Goal: Transaction & Acquisition: Download file/media

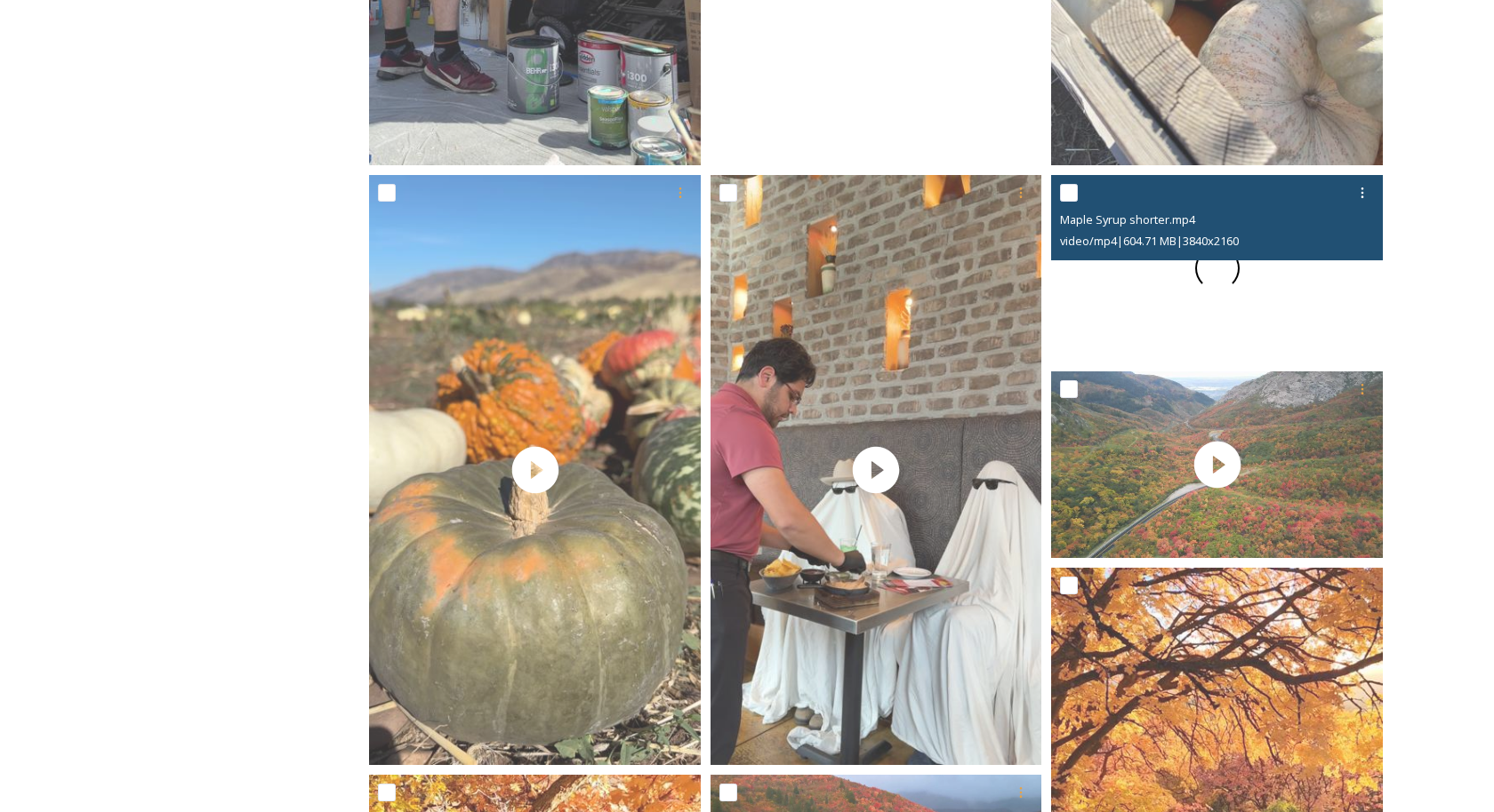
scroll to position [1365, 0]
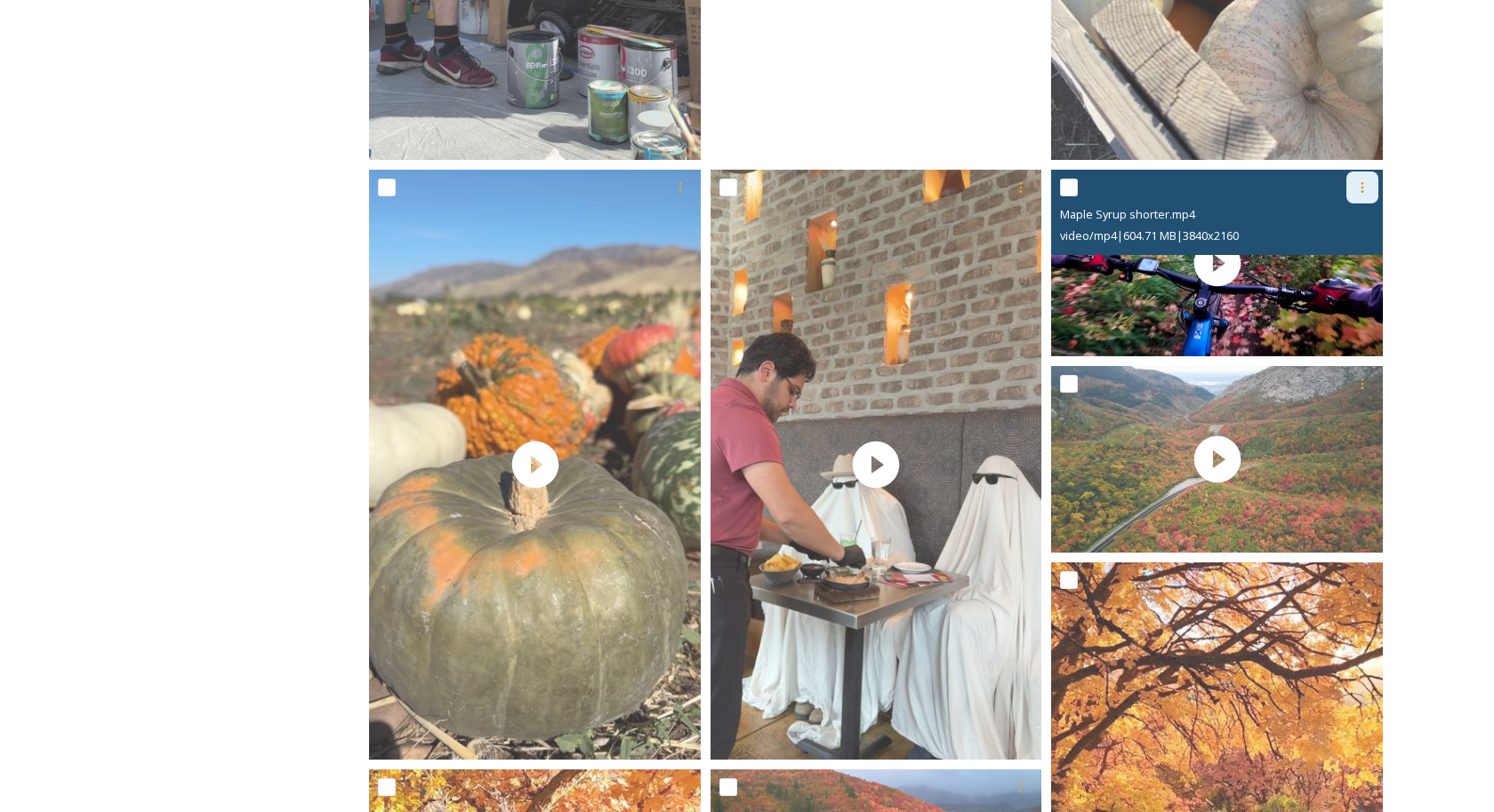
click at [1355, 183] on icon at bounding box center [1362, 187] width 14 height 14
click at [1333, 262] on span "Download" at bounding box center [1341, 262] width 55 height 17
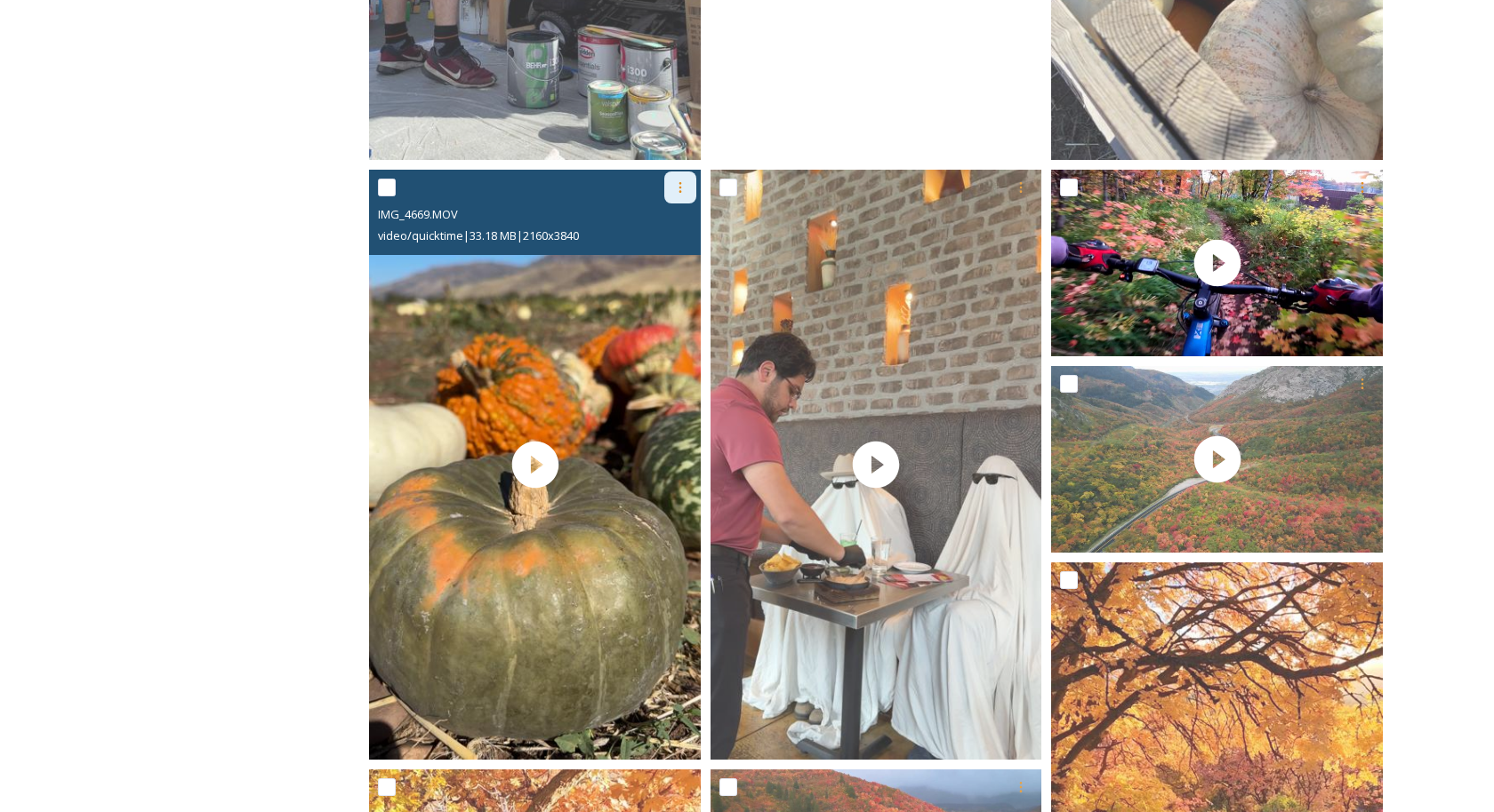
click at [684, 183] on icon at bounding box center [681, 187] width 14 height 14
click at [672, 265] on span "Download" at bounding box center [659, 262] width 55 height 17
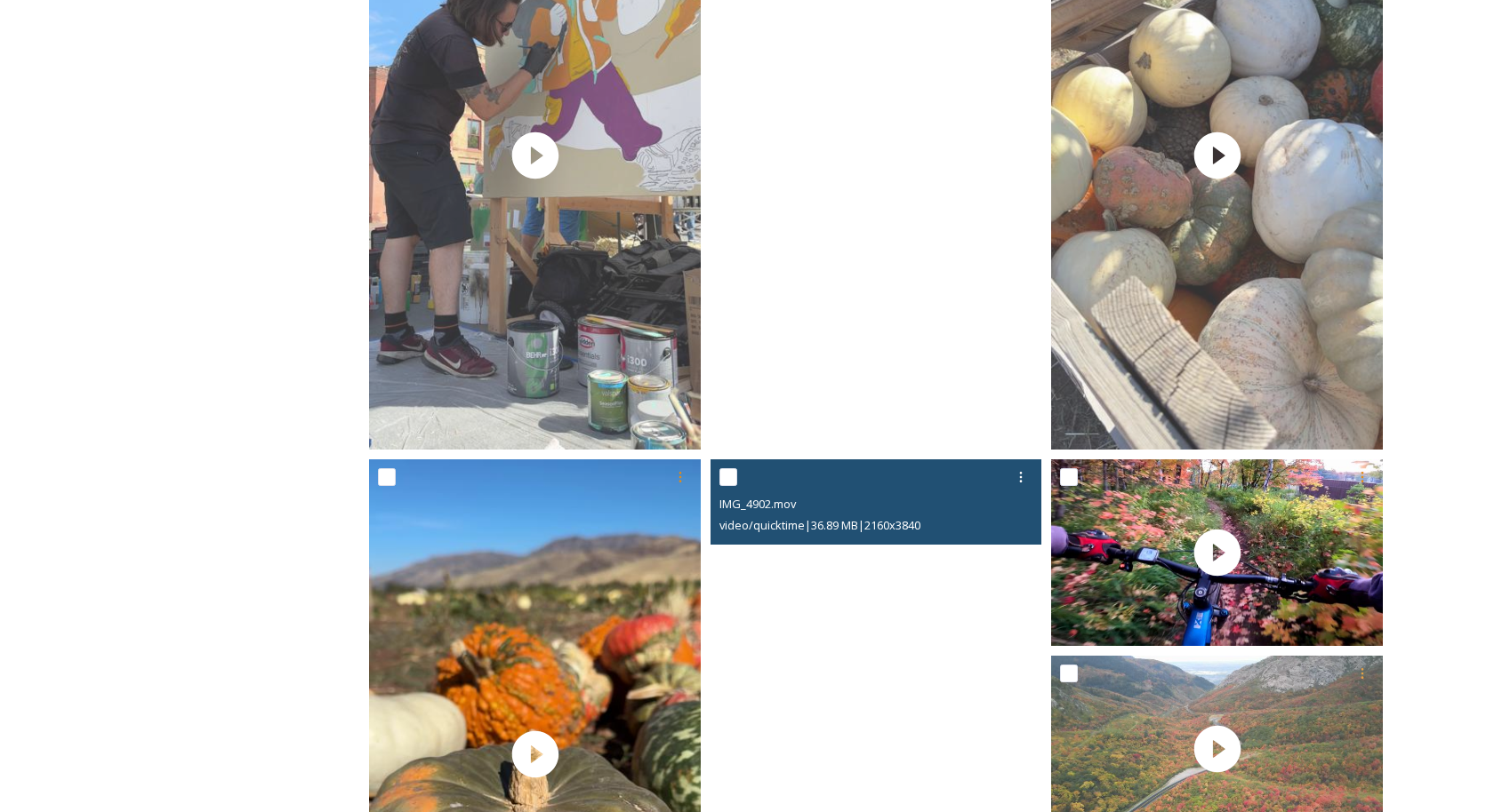
scroll to position [1077, 0]
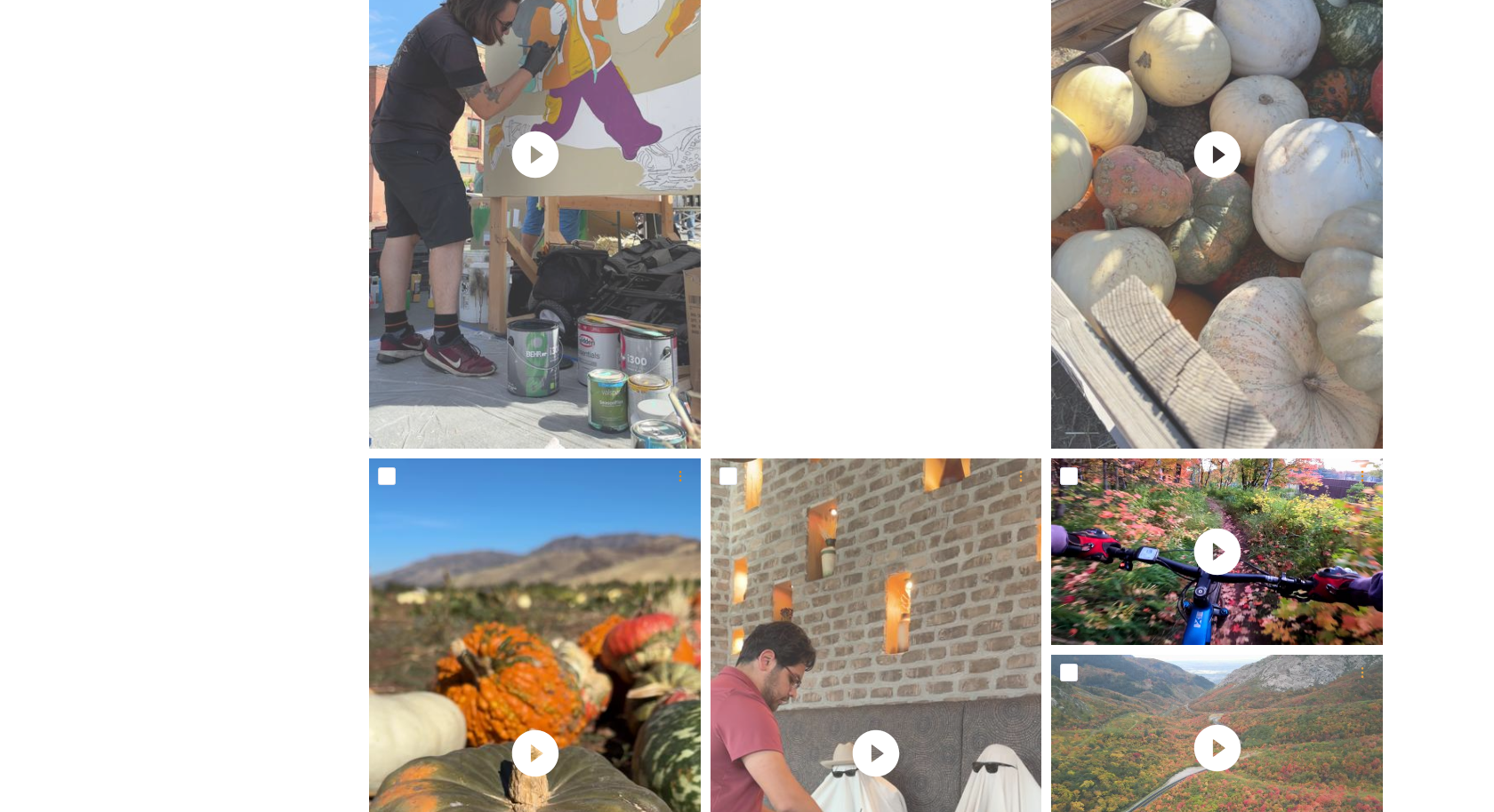
click at [892, 171] on video "IMG_4657.MOV" at bounding box center [876, 154] width 331 height 589
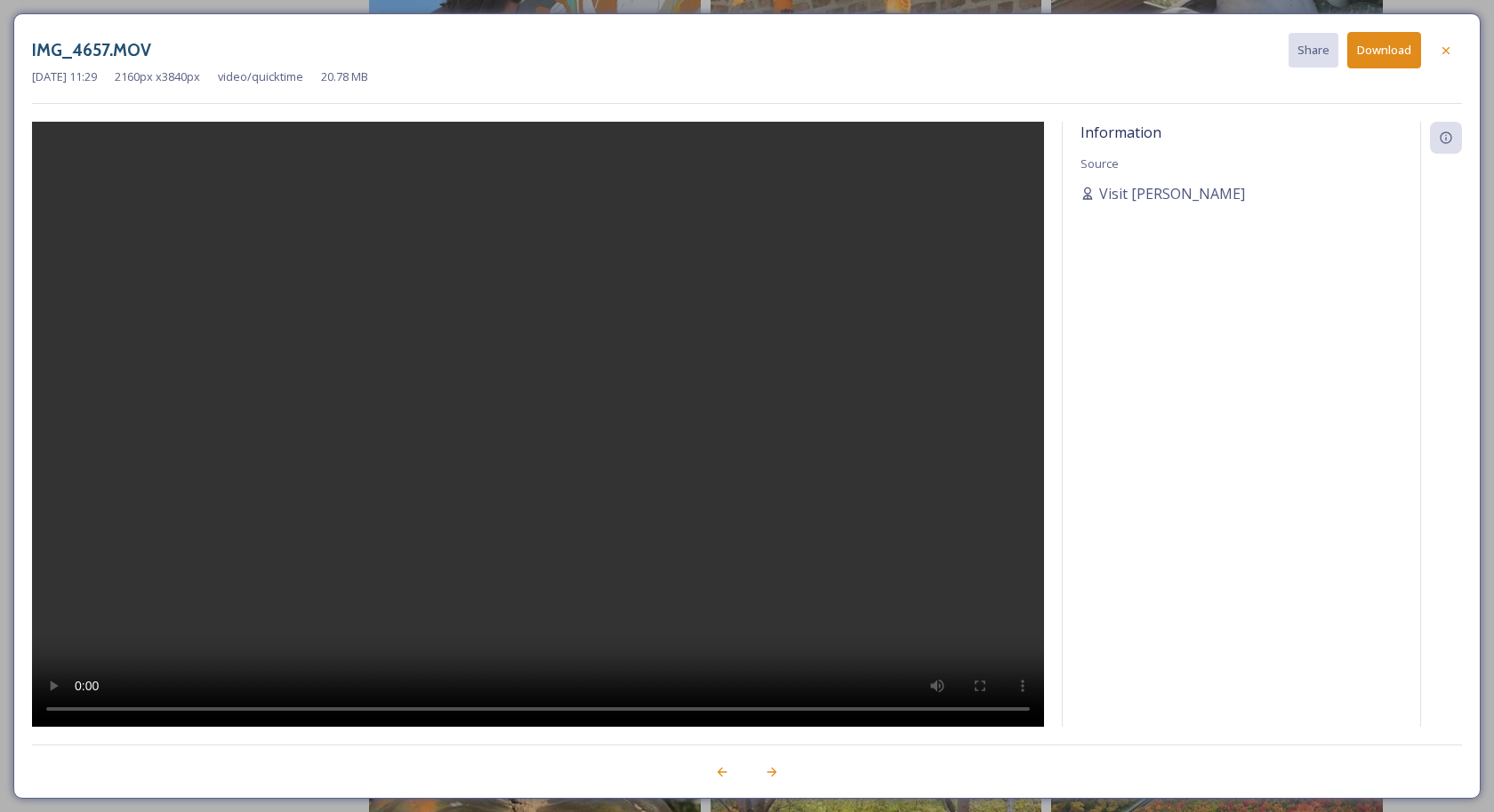
click at [1384, 52] on button "Download" at bounding box center [1384, 50] width 73 height 37
click at [1439, 52] on icon at bounding box center [1446, 51] width 14 height 14
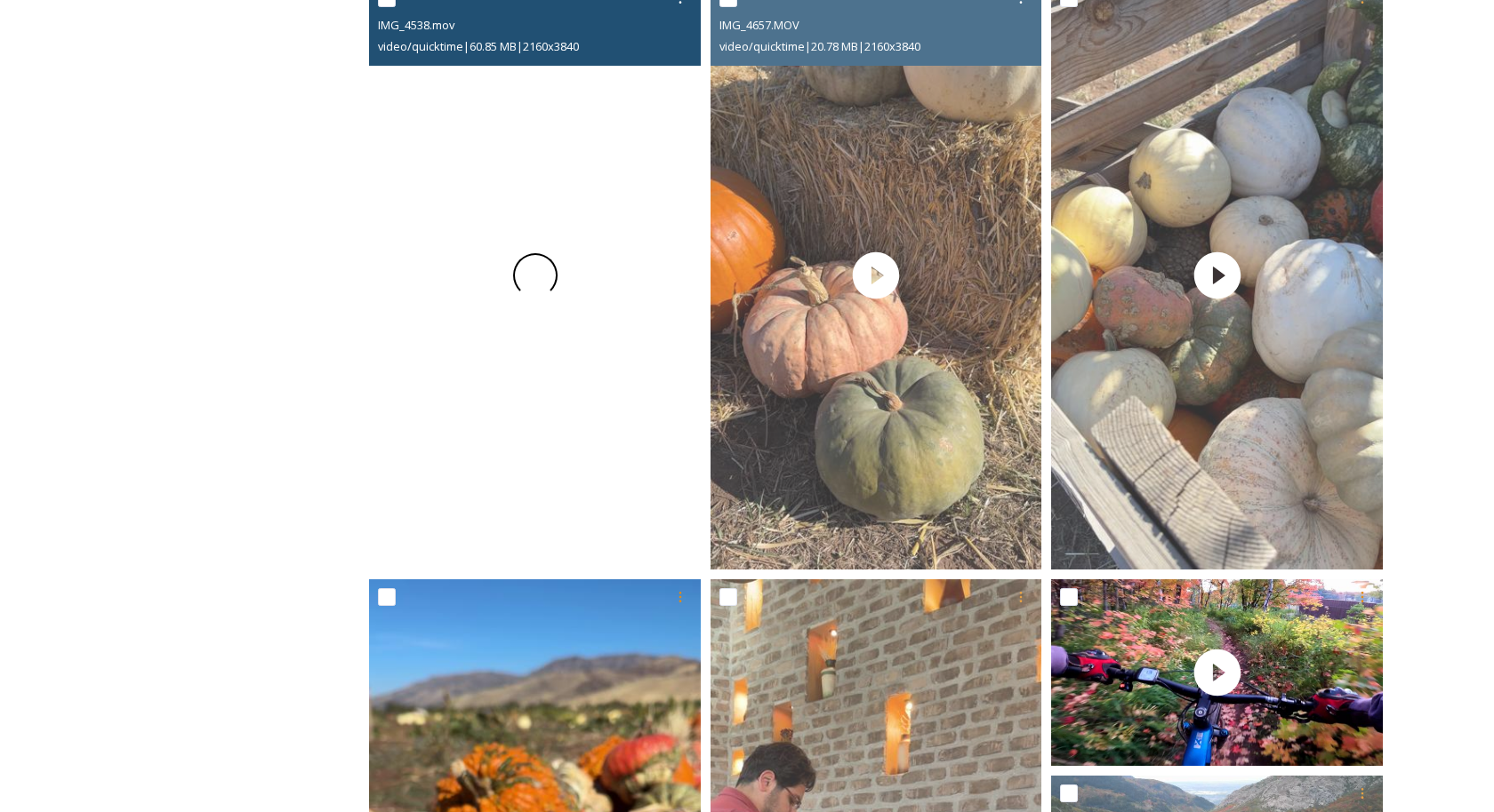
scroll to position [957, 0]
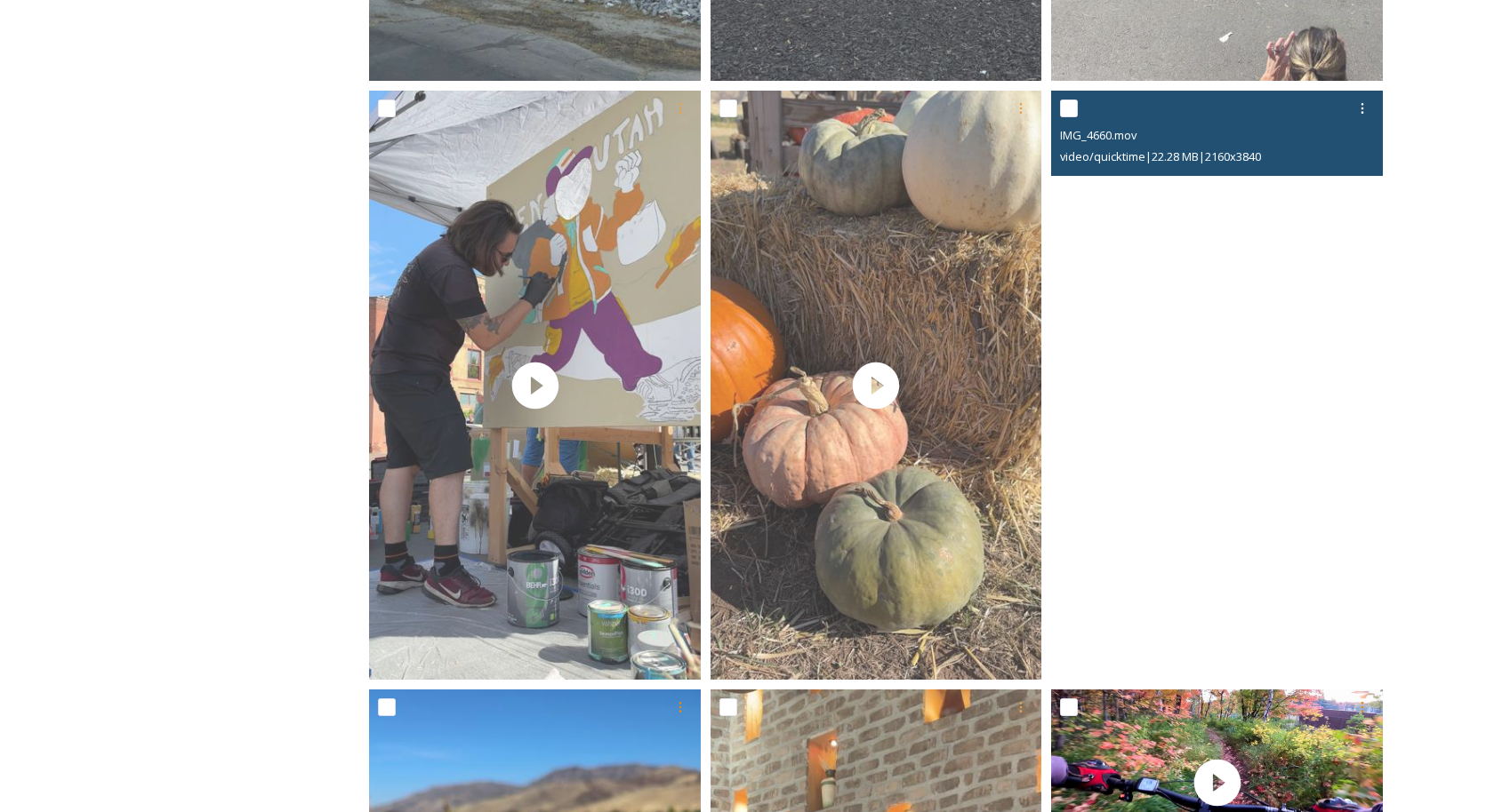
scroll to position [843, 0]
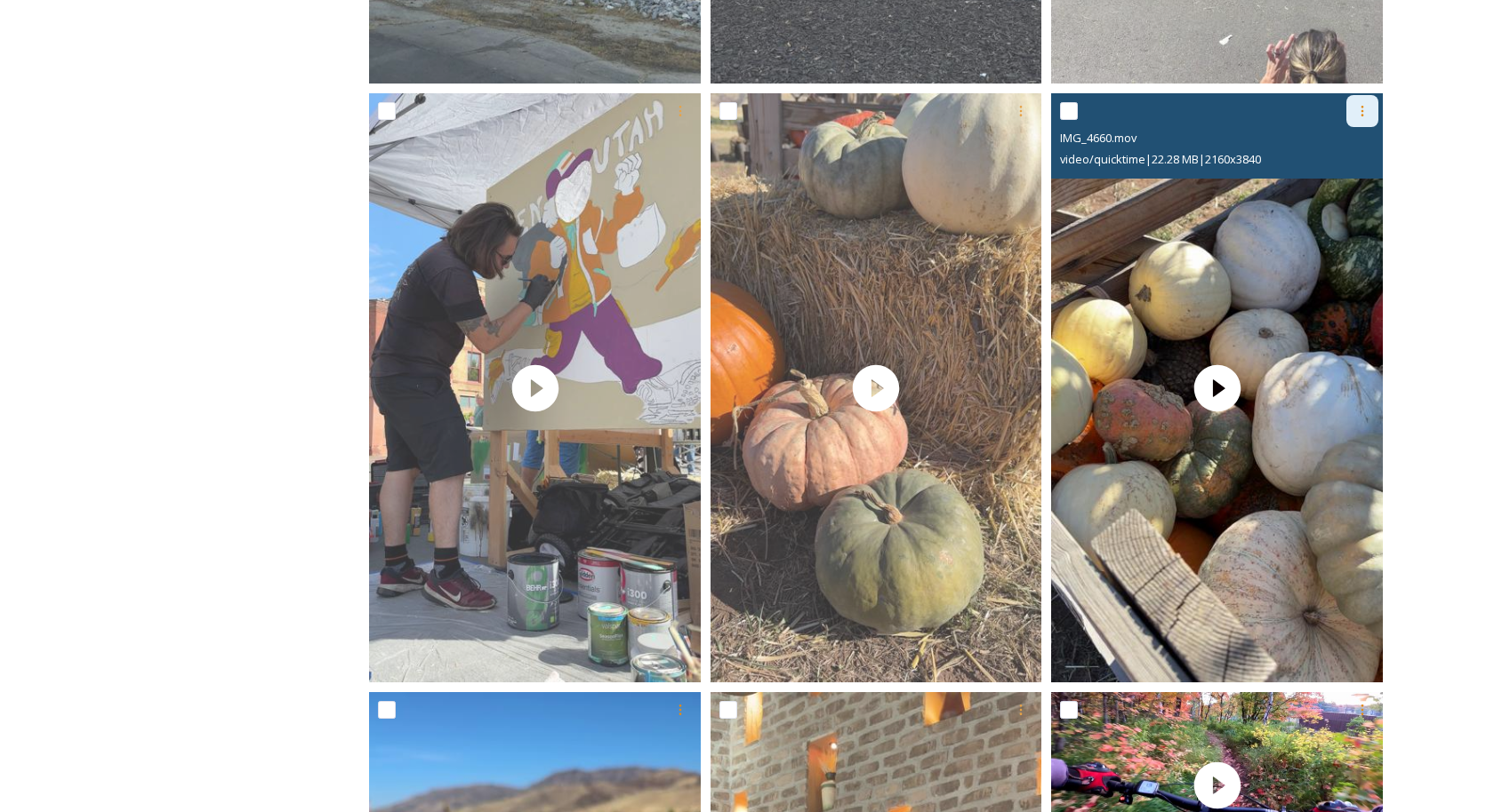
click at [1359, 116] on icon at bounding box center [1362, 111] width 14 height 14
click at [1353, 176] on span "Download" at bounding box center [1341, 184] width 55 height 17
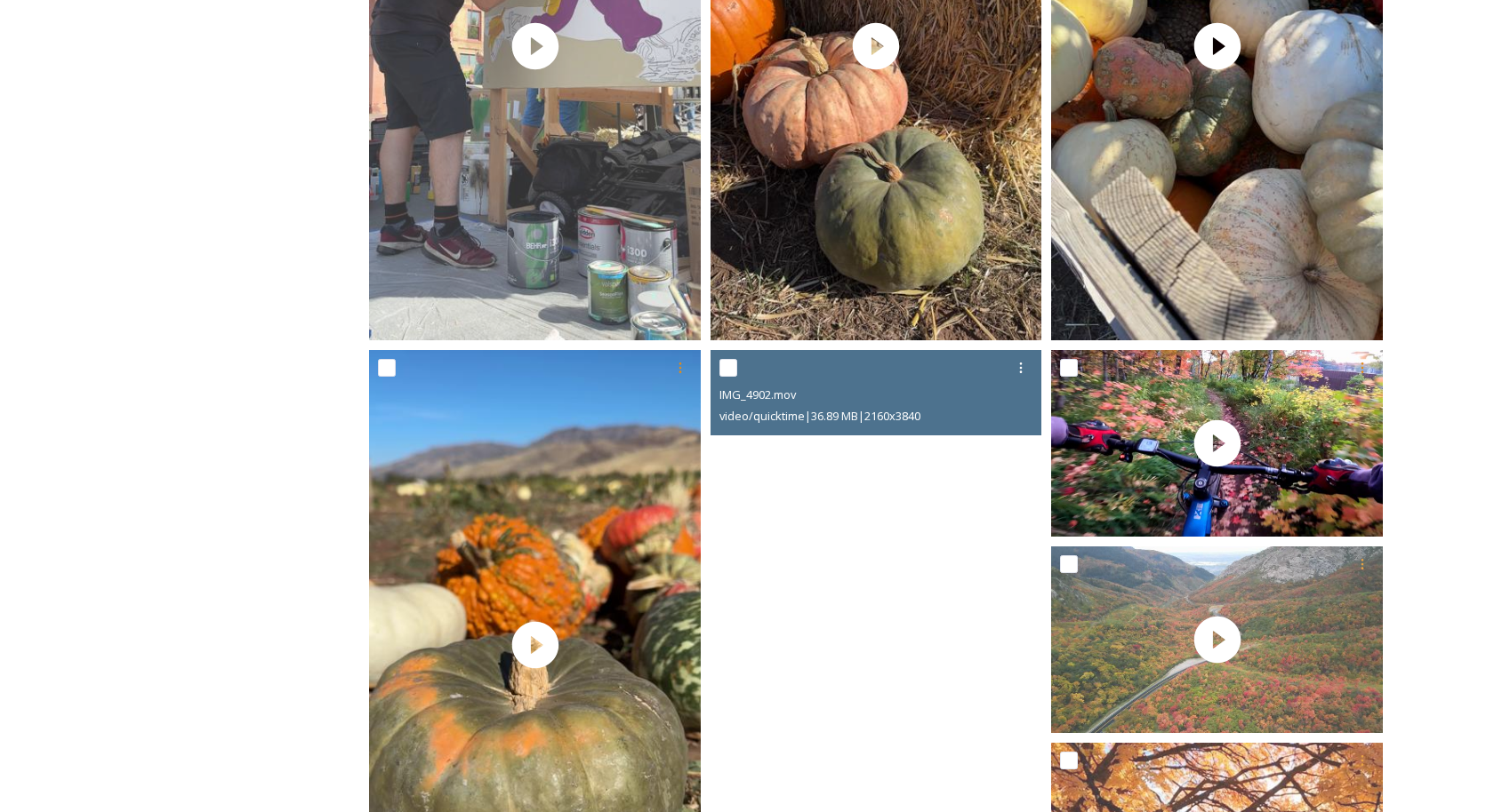
scroll to position [1245, 0]
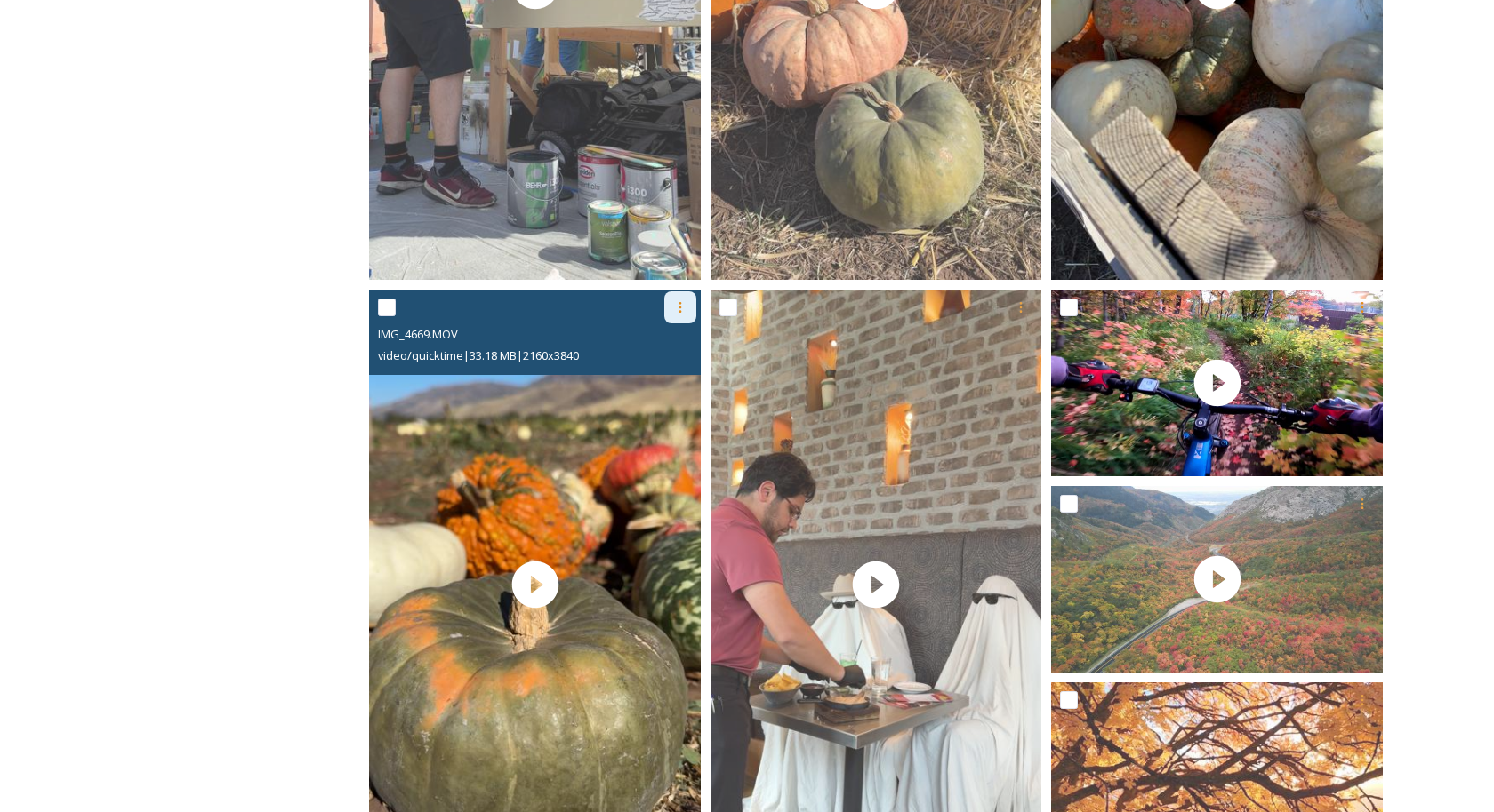
click at [679, 307] on icon at bounding box center [680, 307] width 3 height 11
click at [679, 389] on span "Download" at bounding box center [659, 382] width 55 height 17
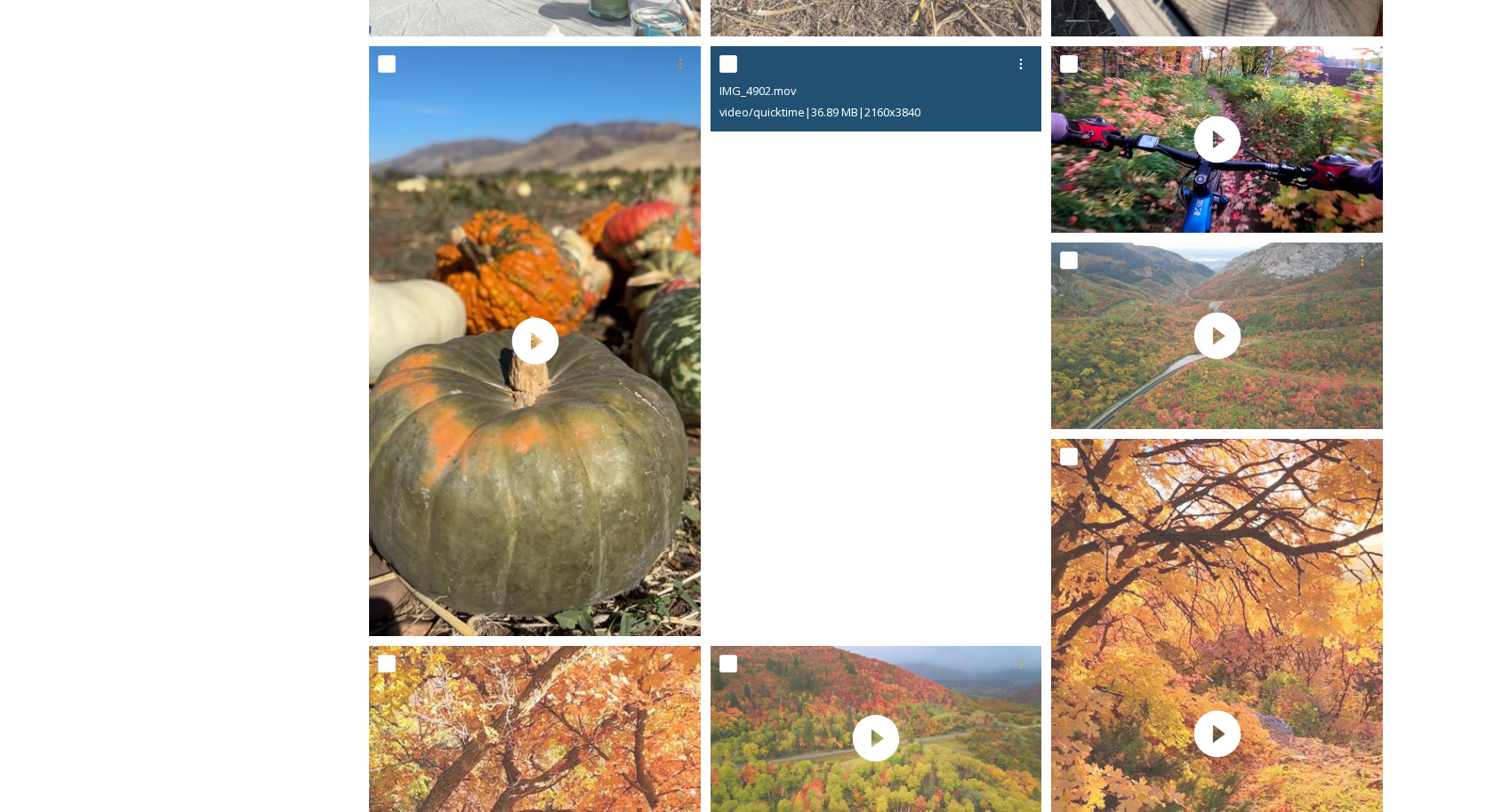
scroll to position [1471, 0]
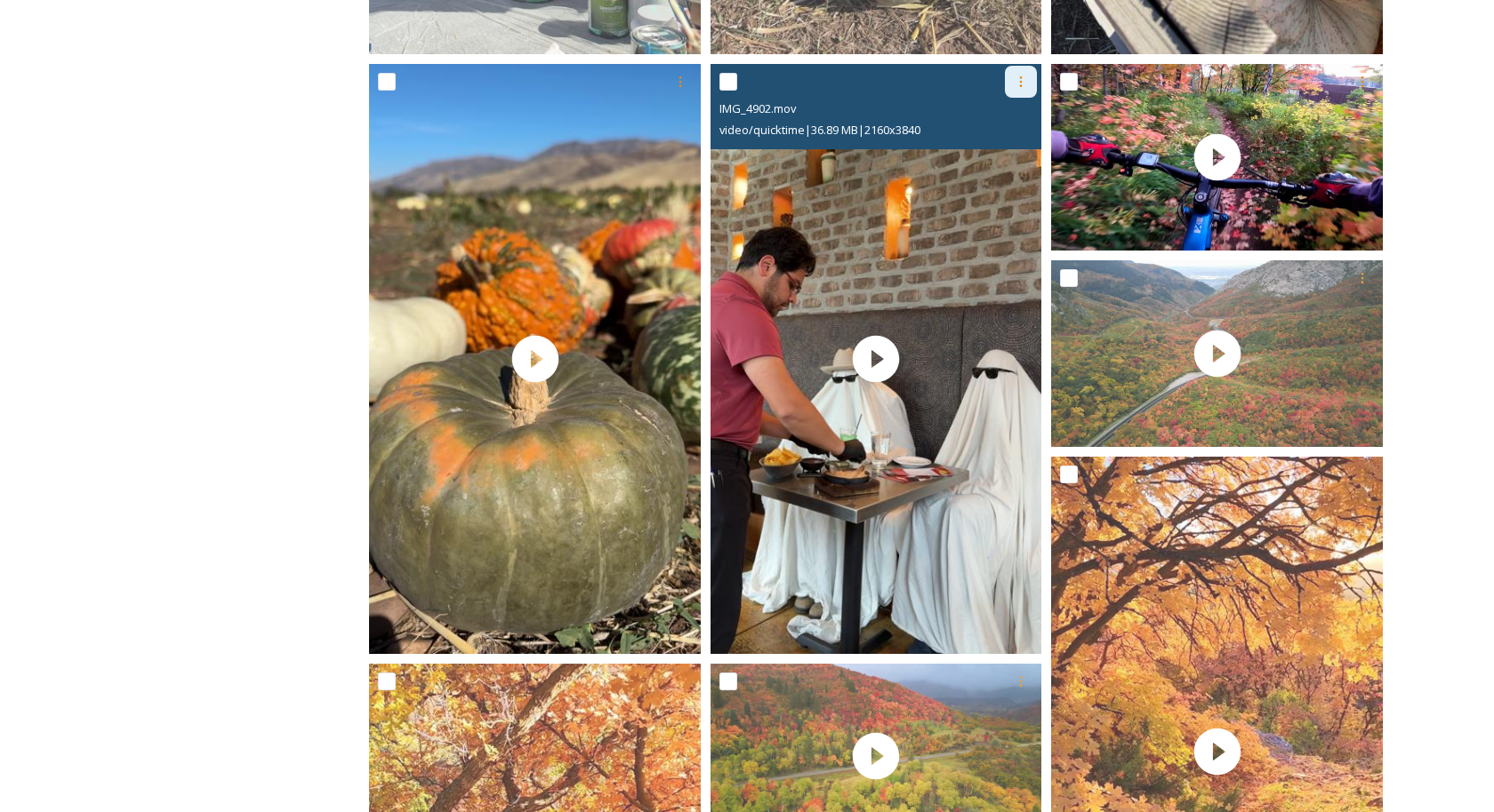
click at [1023, 74] on icon at bounding box center [1021, 81] width 14 height 14
click at [1008, 156] on span "Download" at bounding box center [1000, 156] width 55 height 17
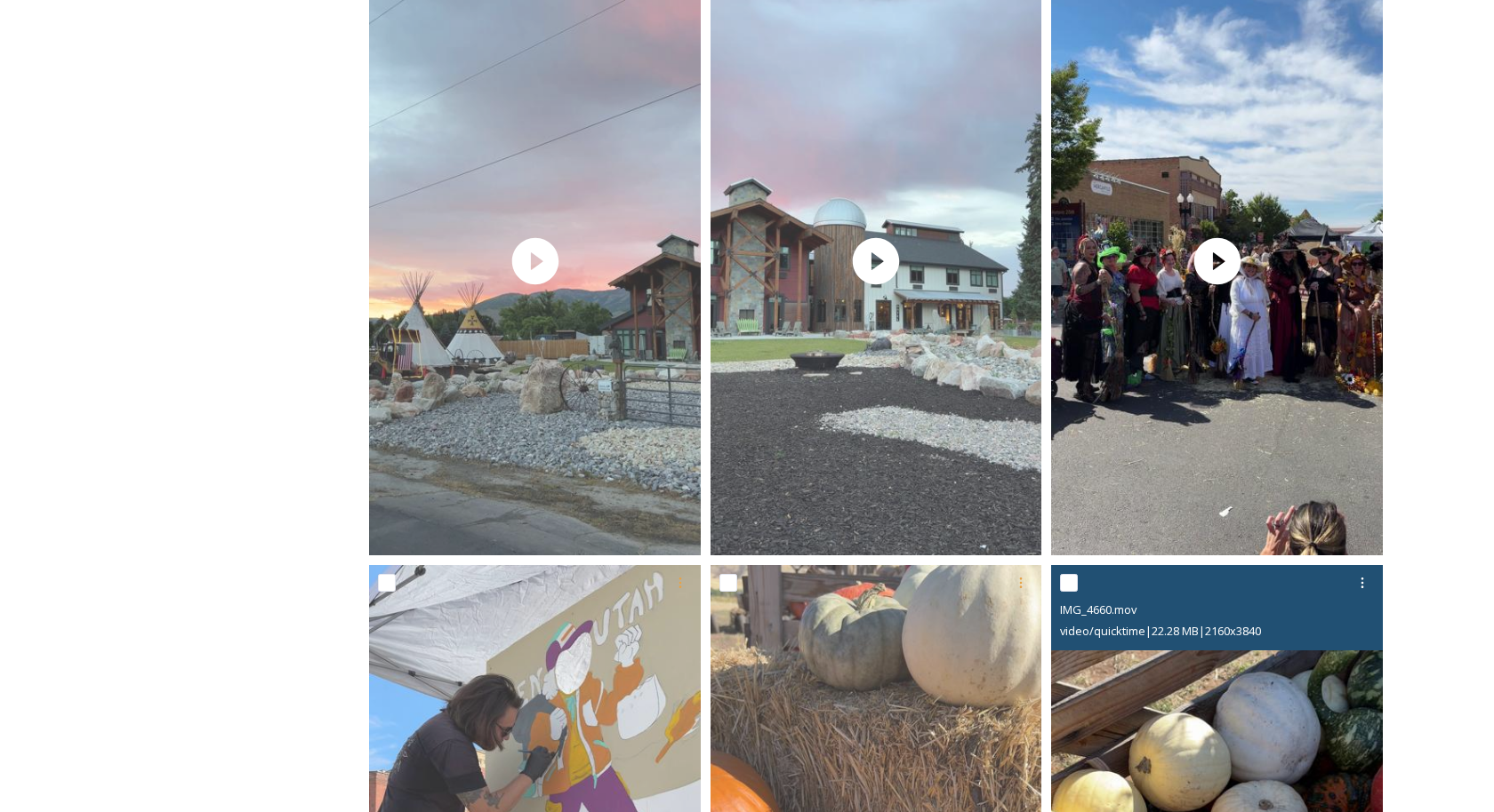
scroll to position [538, 0]
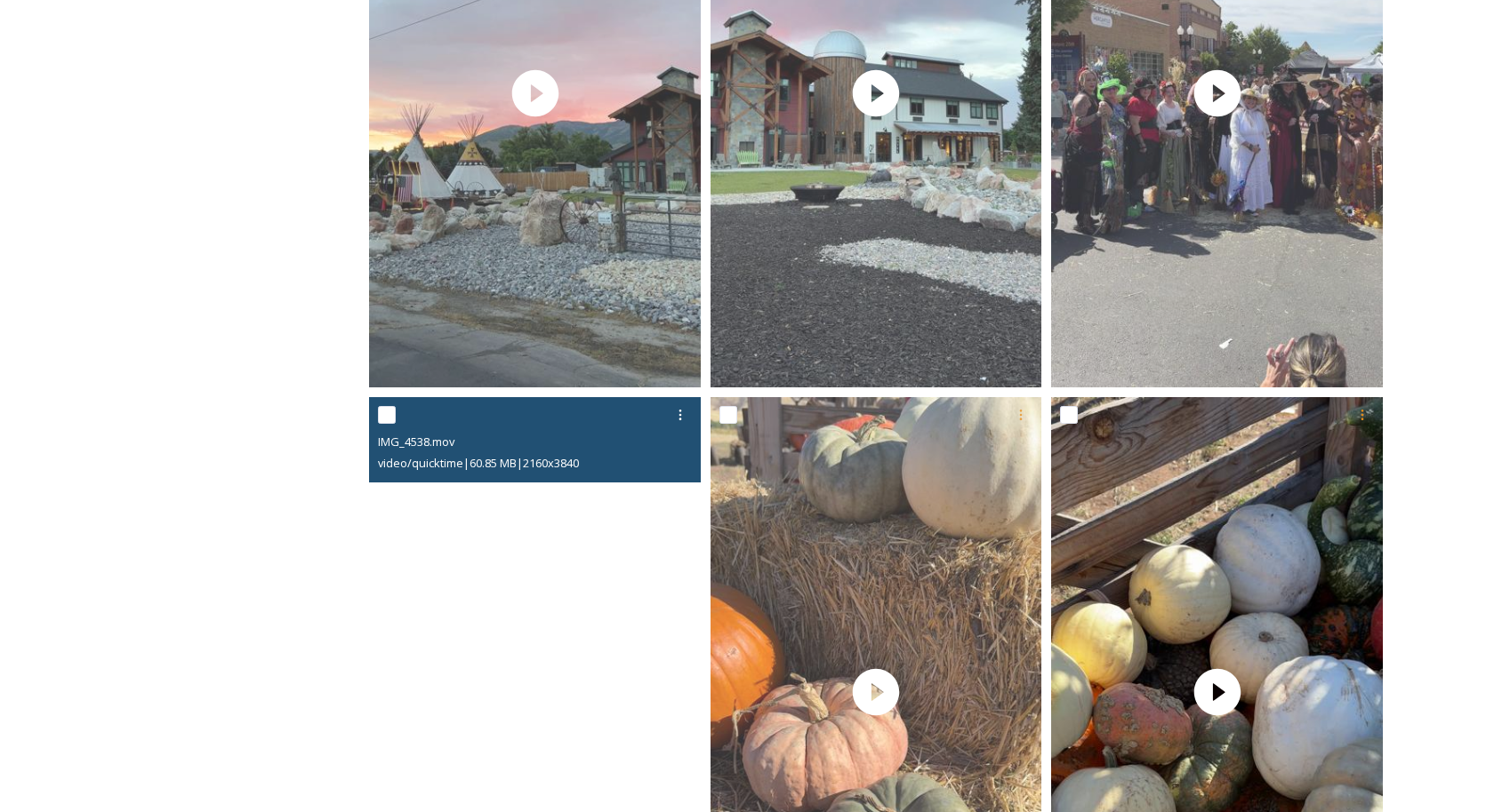
click at [440, 625] on video "IMG_4538.mov" at bounding box center [535, 692] width 331 height 589
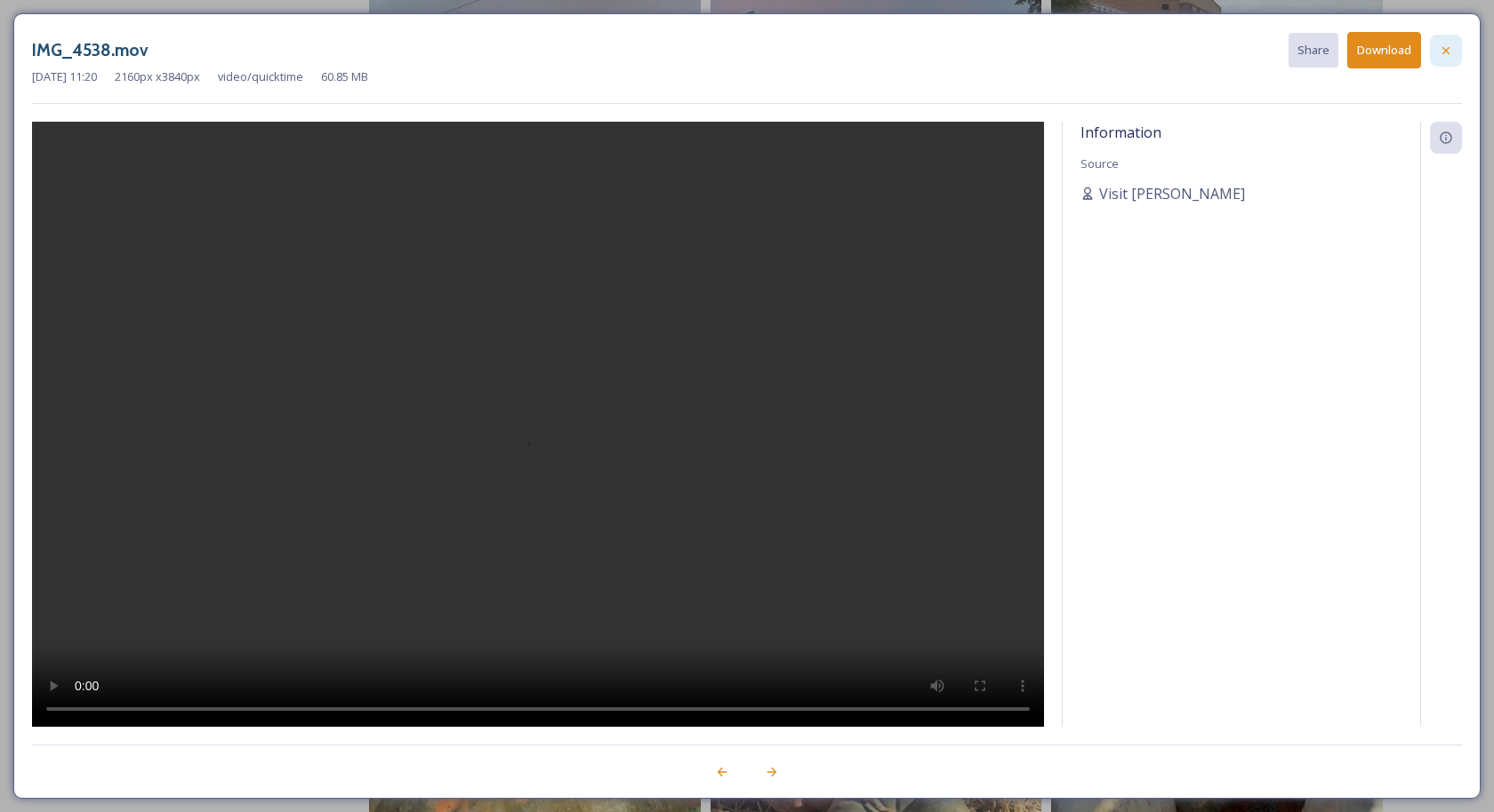
click at [1449, 49] on icon at bounding box center [1446, 51] width 14 height 14
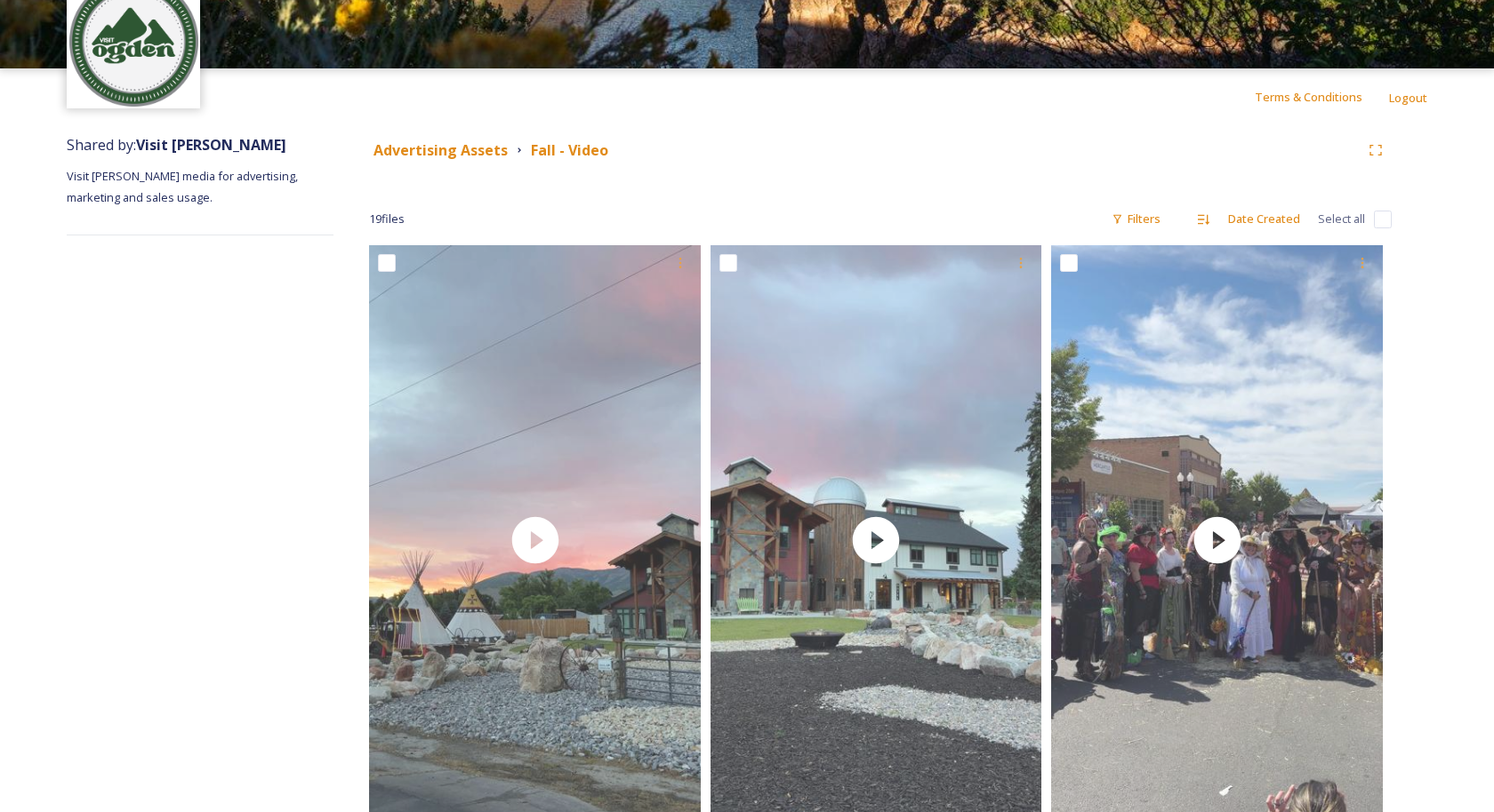
scroll to position [0, 0]
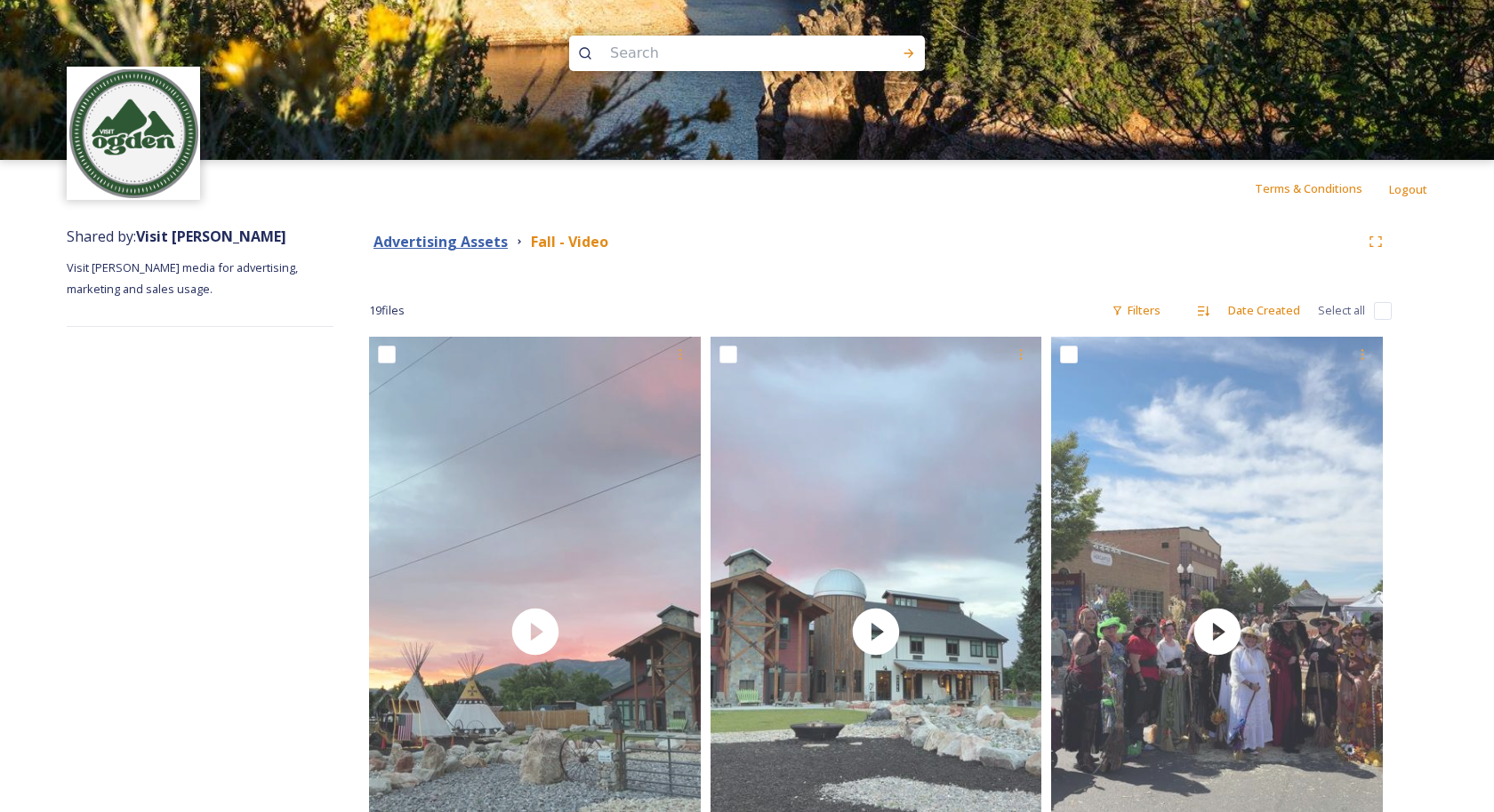
click at [461, 238] on strong "Advertising Assets" at bounding box center [440, 242] width 134 height 20
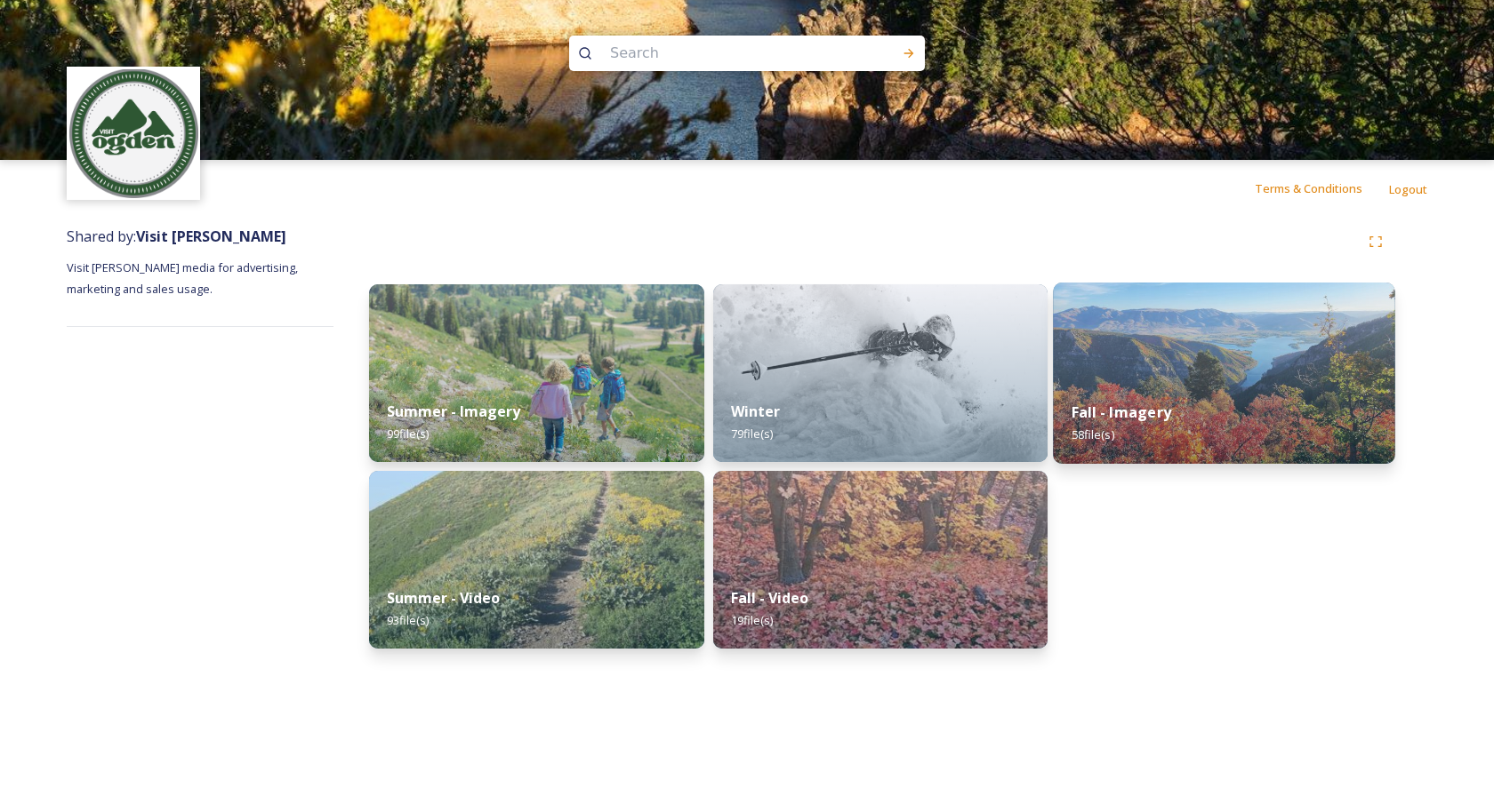
click at [1207, 407] on div "Fall - Imagery 58 file(s)" at bounding box center [1224, 423] width 341 height 81
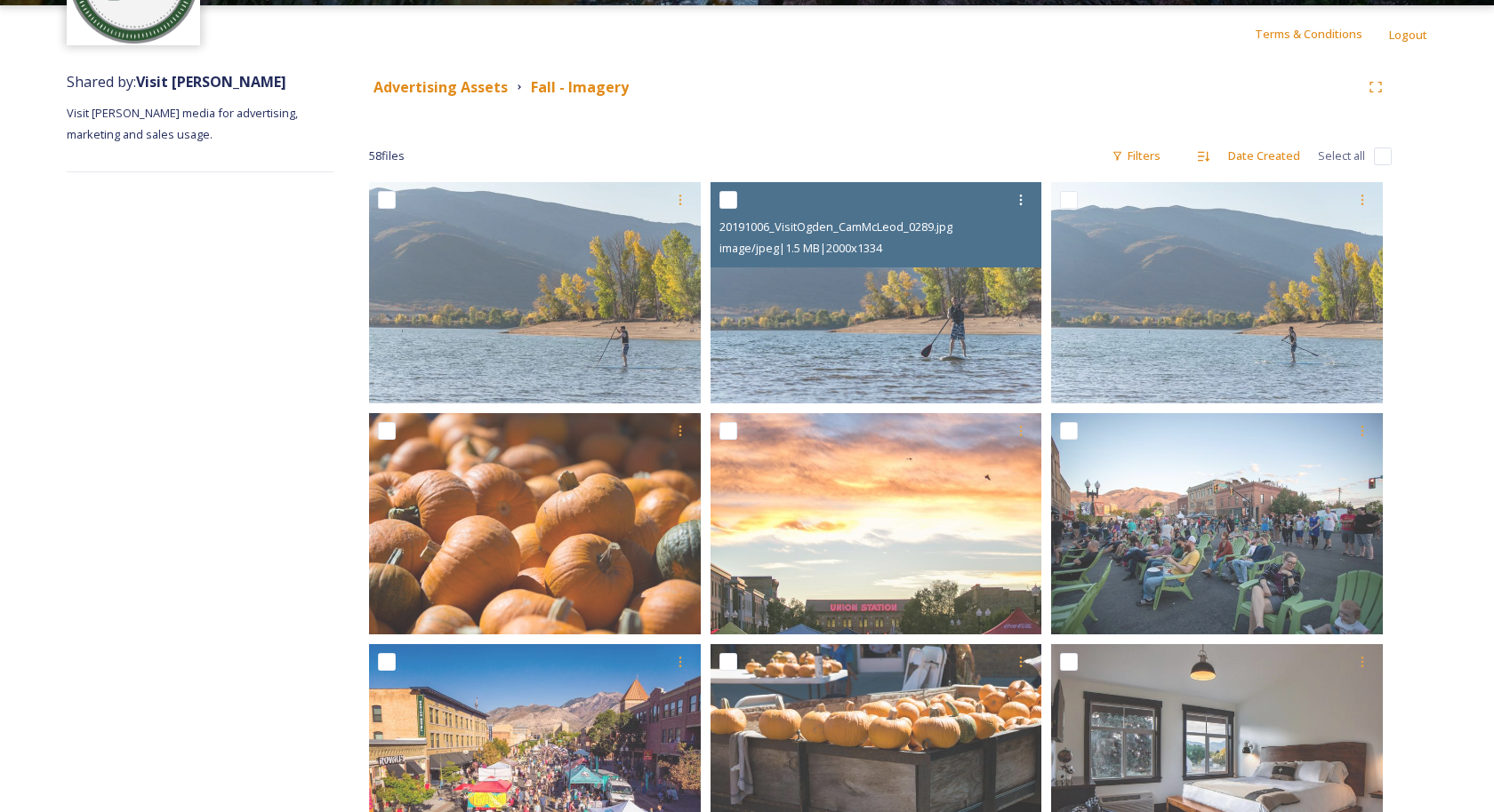
scroll to position [160, 0]
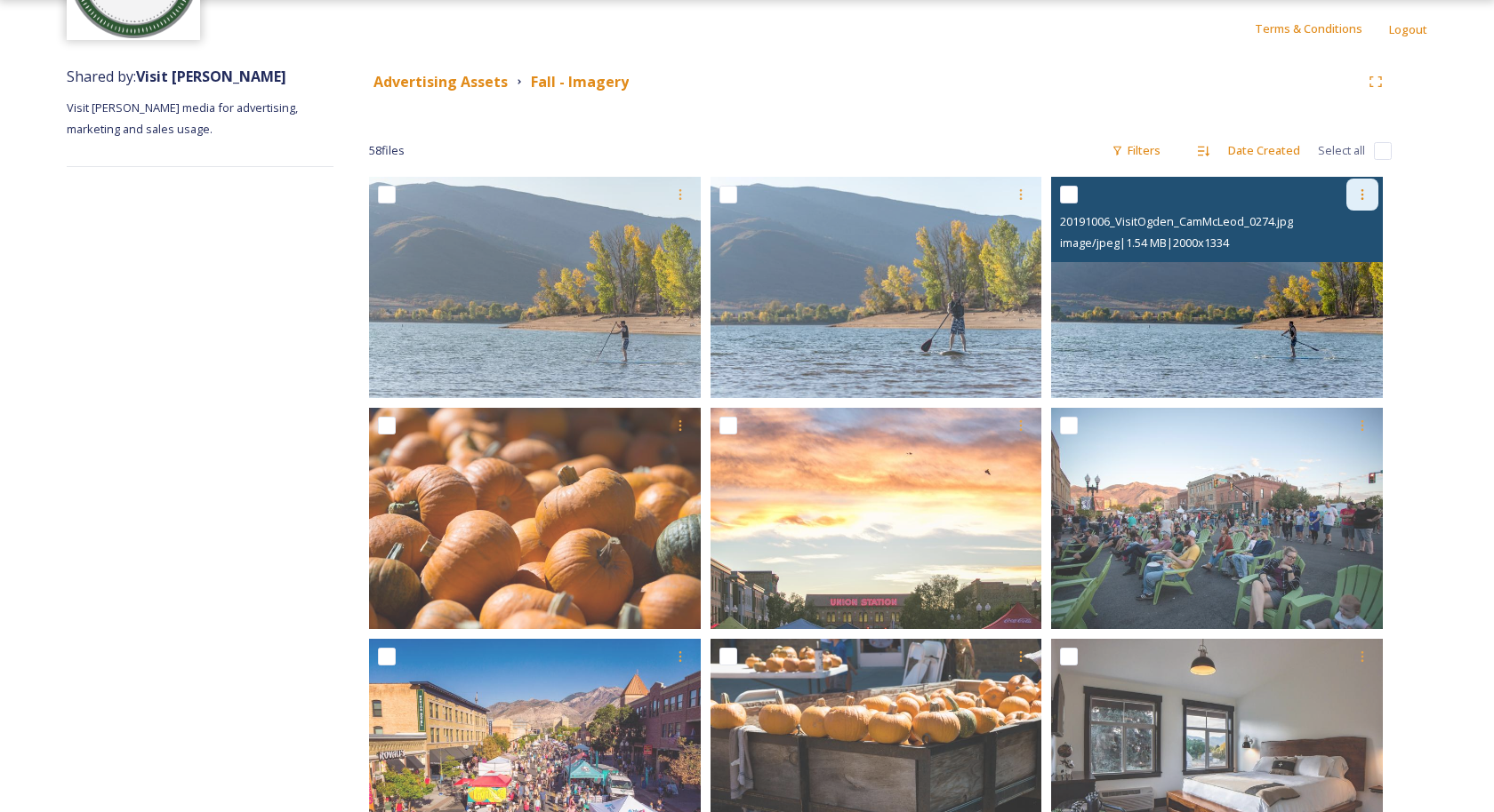
click at [1374, 199] on div at bounding box center [1362, 194] width 32 height 32
click at [1347, 261] on span "Download" at bounding box center [1341, 268] width 55 height 17
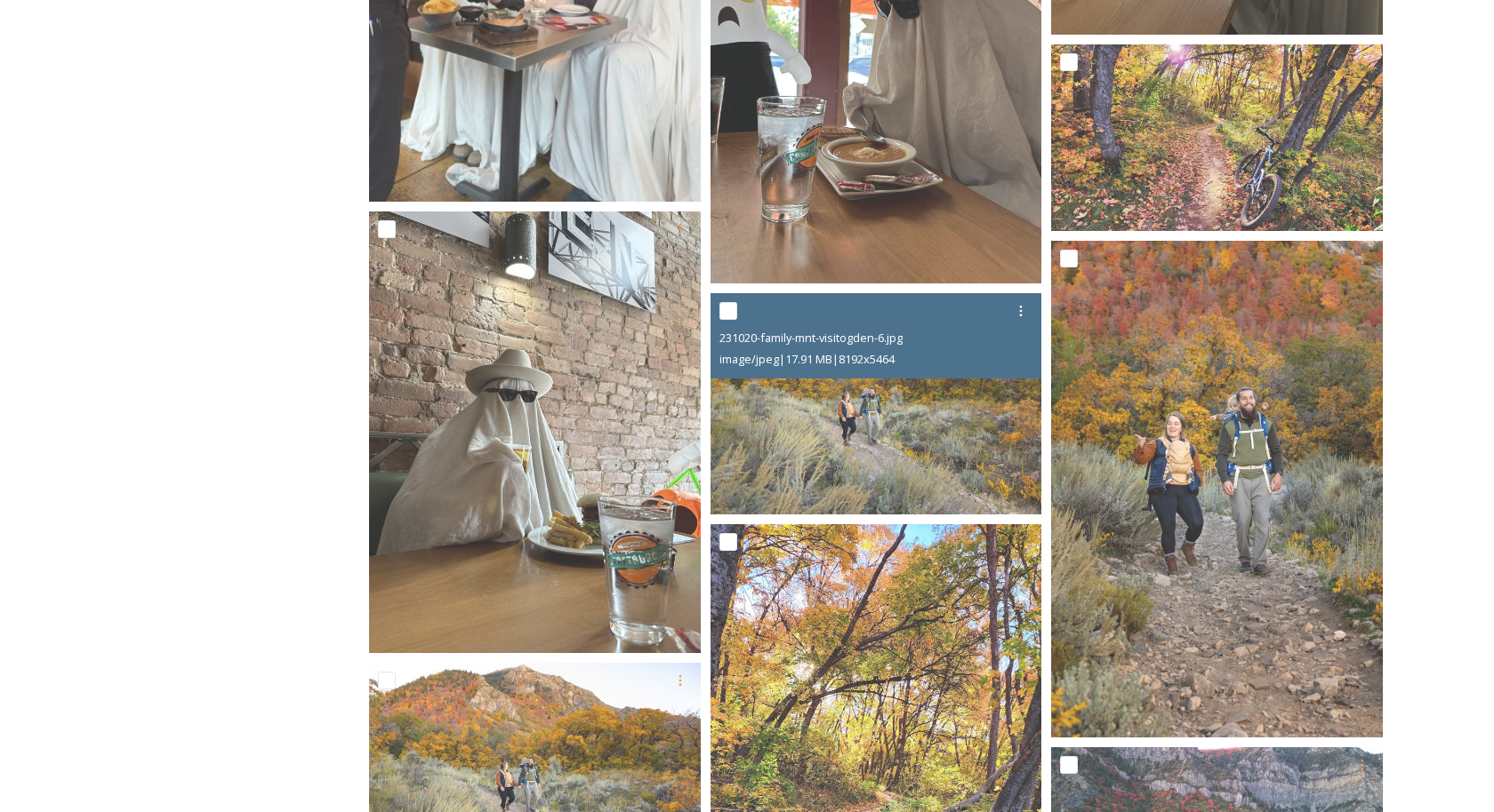
scroll to position [2386, 0]
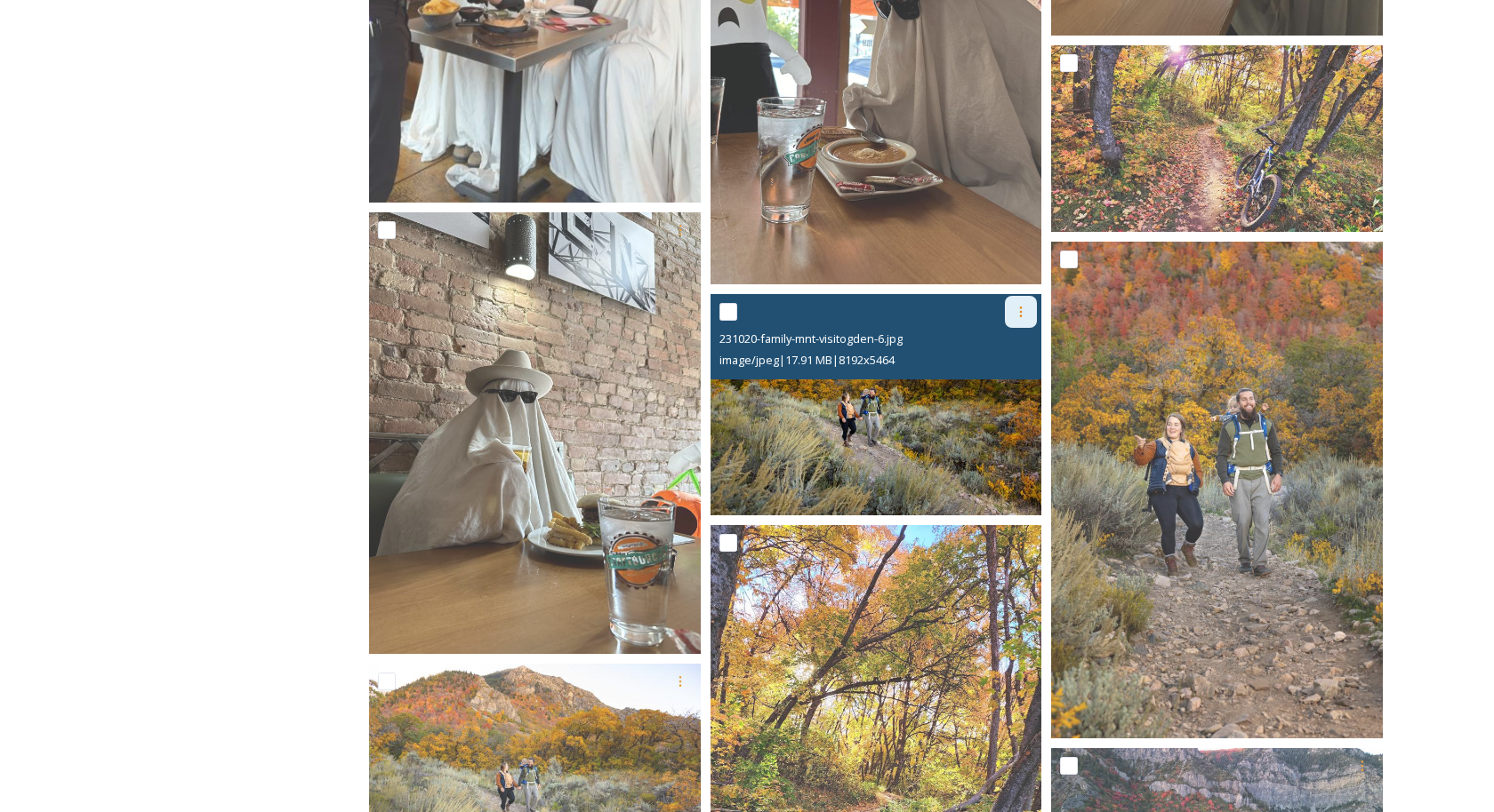
click at [1030, 307] on div at bounding box center [1021, 312] width 32 height 32
click at [1013, 380] on span "Download" at bounding box center [1000, 386] width 55 height 17
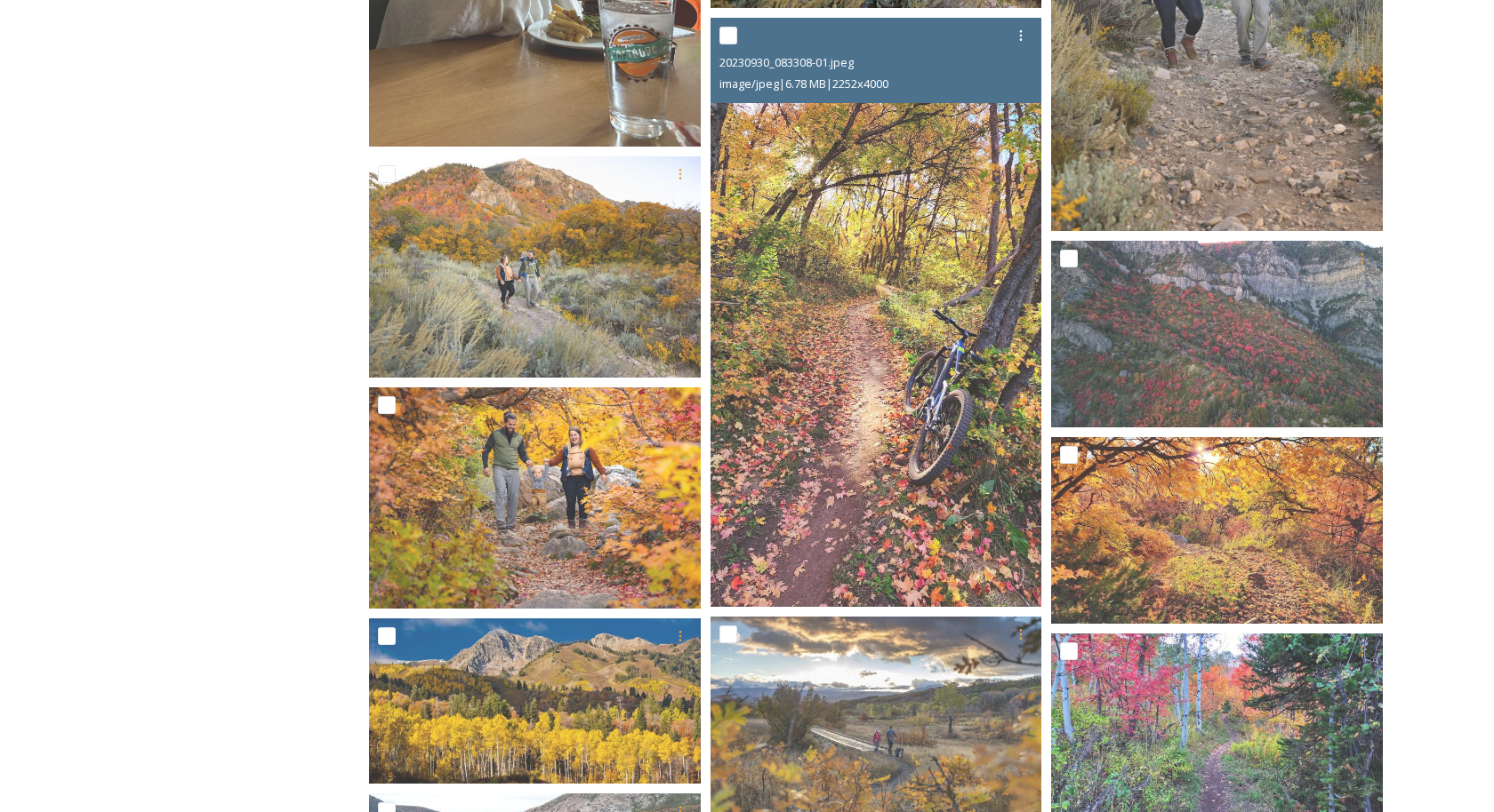
scroll to position [2996, 0]
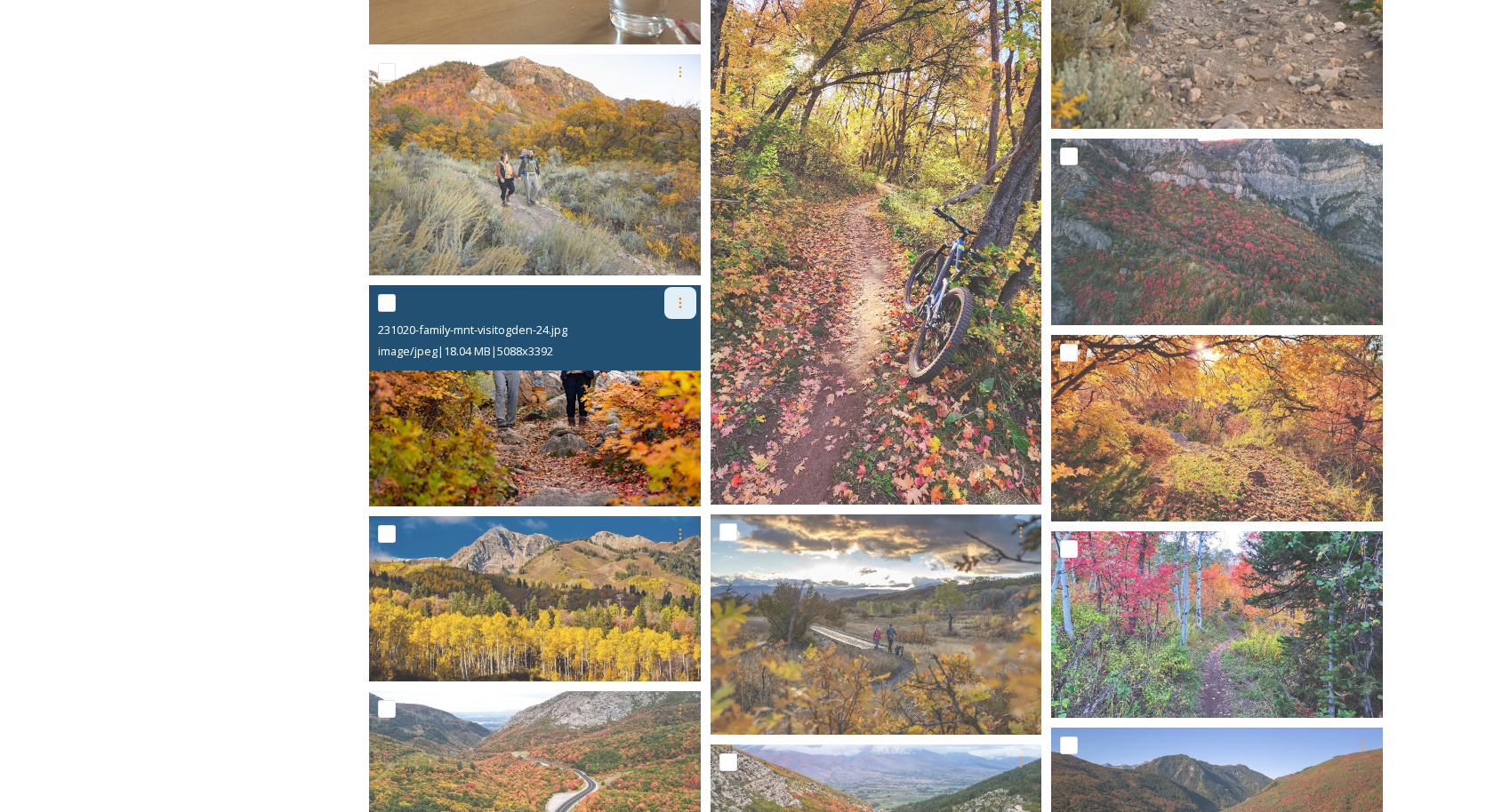
click at [677, 304] on icon at bounding box center [681, 303] width 14 height 14
click at [681, 373] on span "Download" at bounding box center [659, 376] width 55 height 17
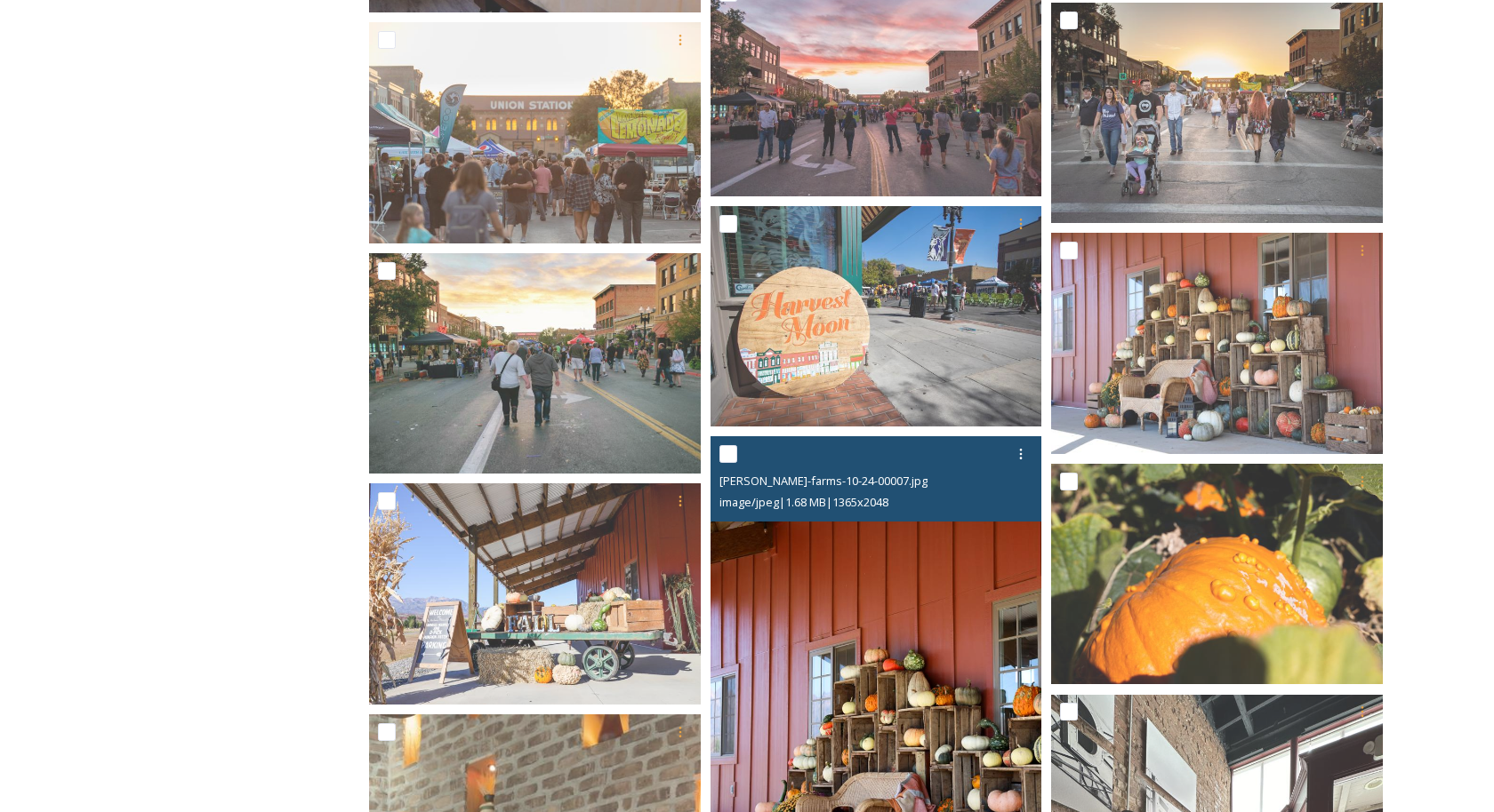
scroll to position [1289, 0]
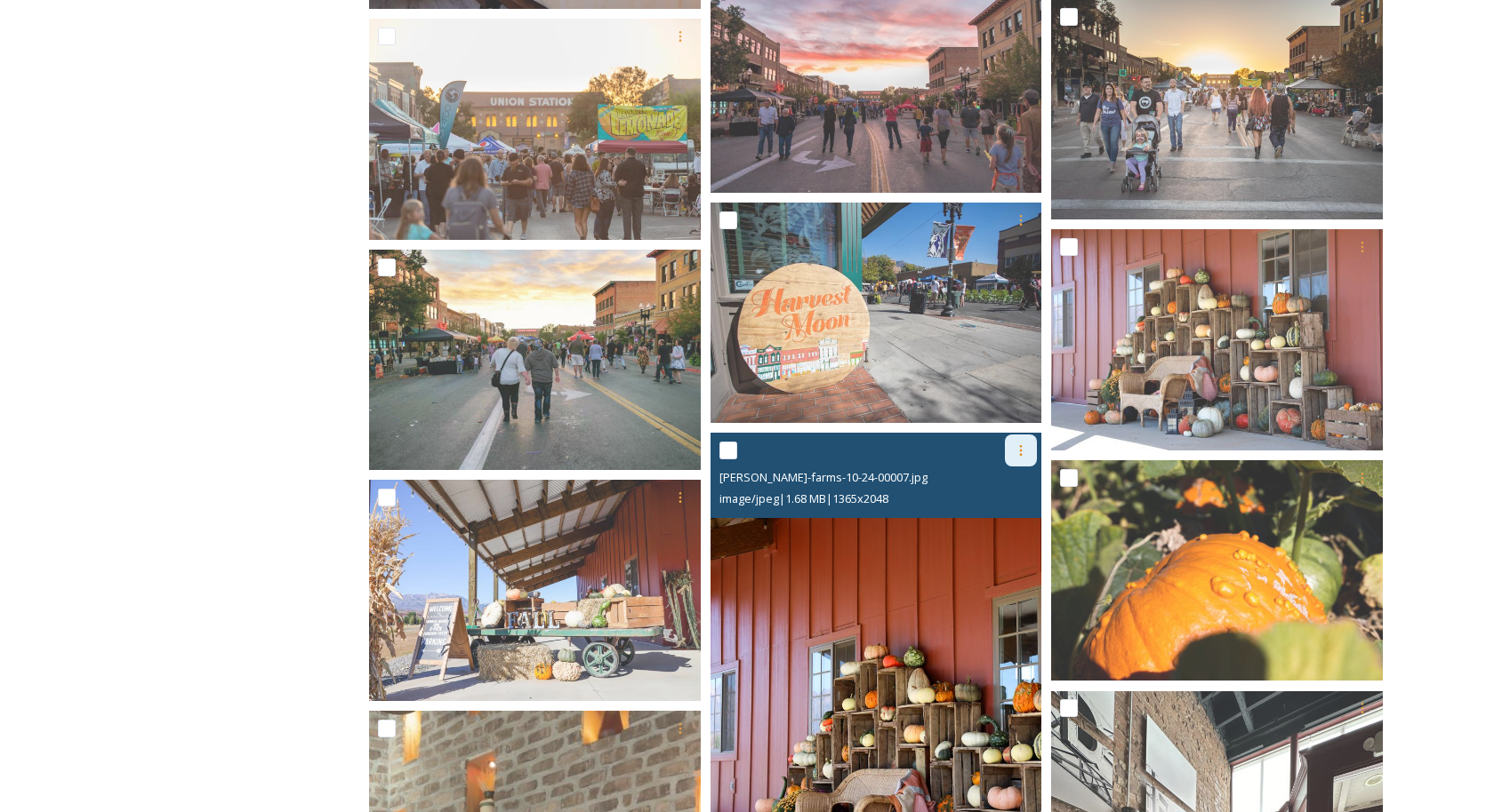
click at [1028, 448] on div at bounding box center [1021, 450] width 32 height 32
click at [1022, 528] on span "Download" at bounding box center [1000, 524] width 55 height 17
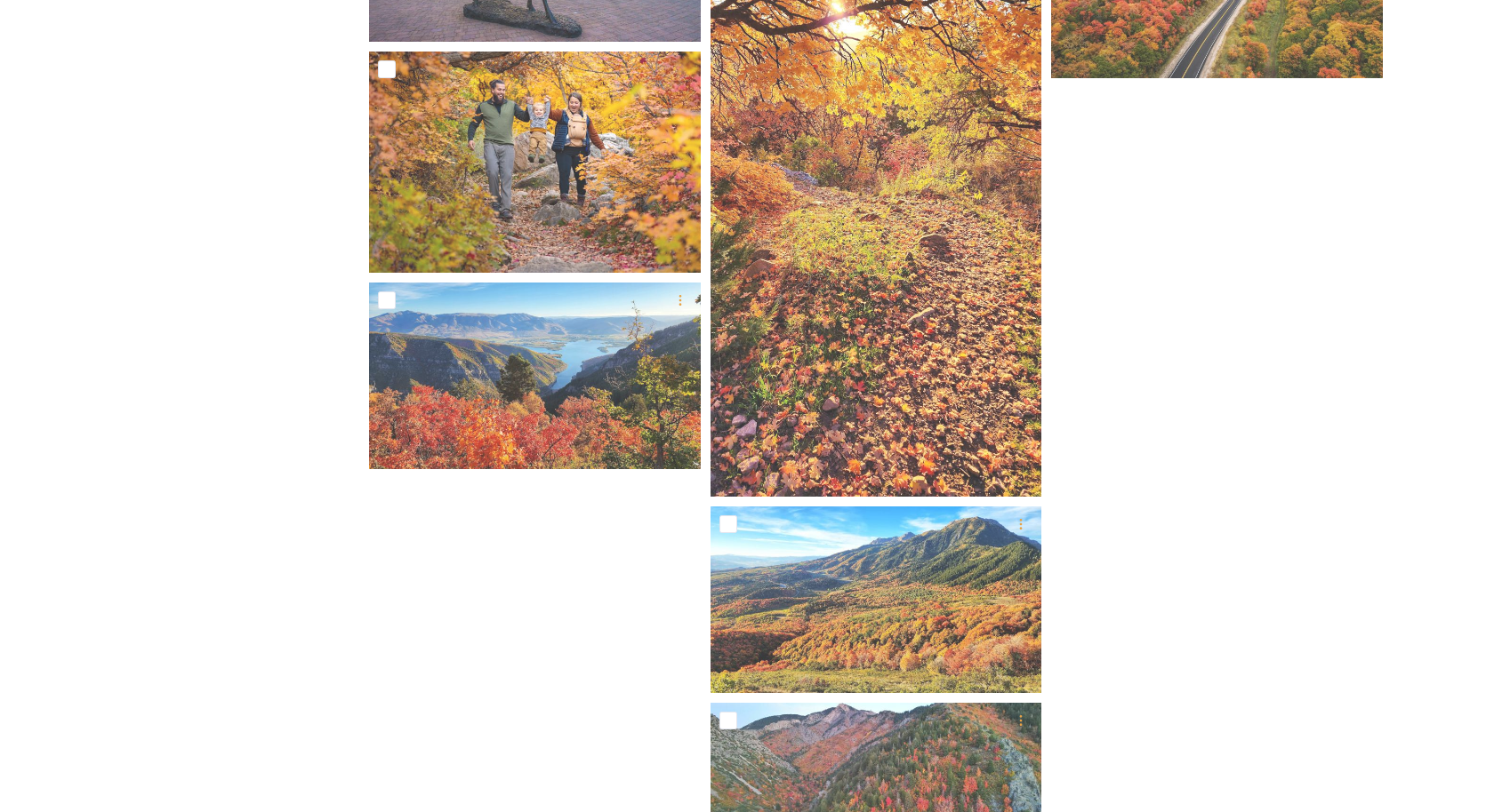
scroll to position [4830, 0]
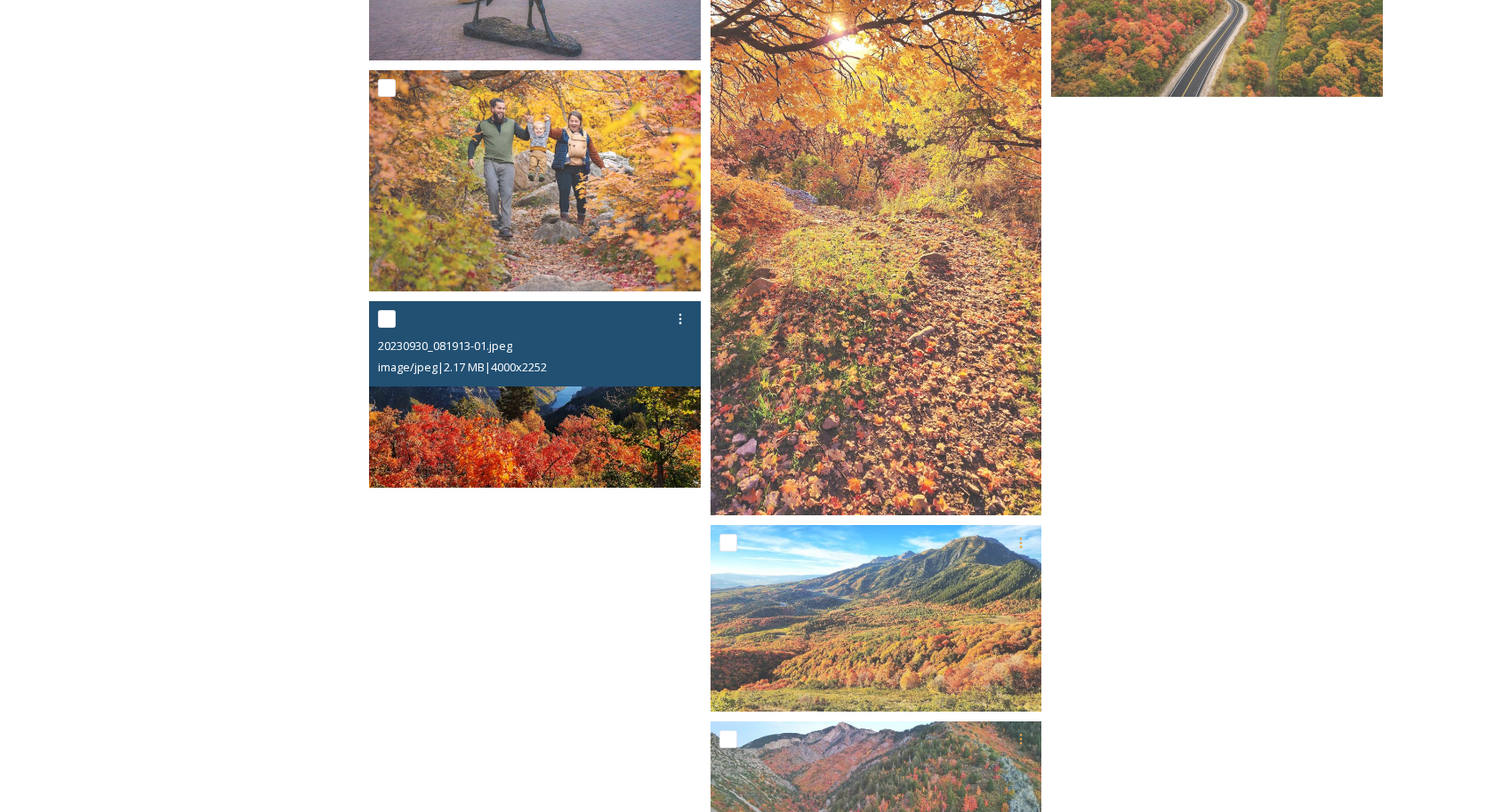
click at [392, 322] on input "checkbox" at bounding box center [387, 319] width 18 height 18
checkbox input "true"
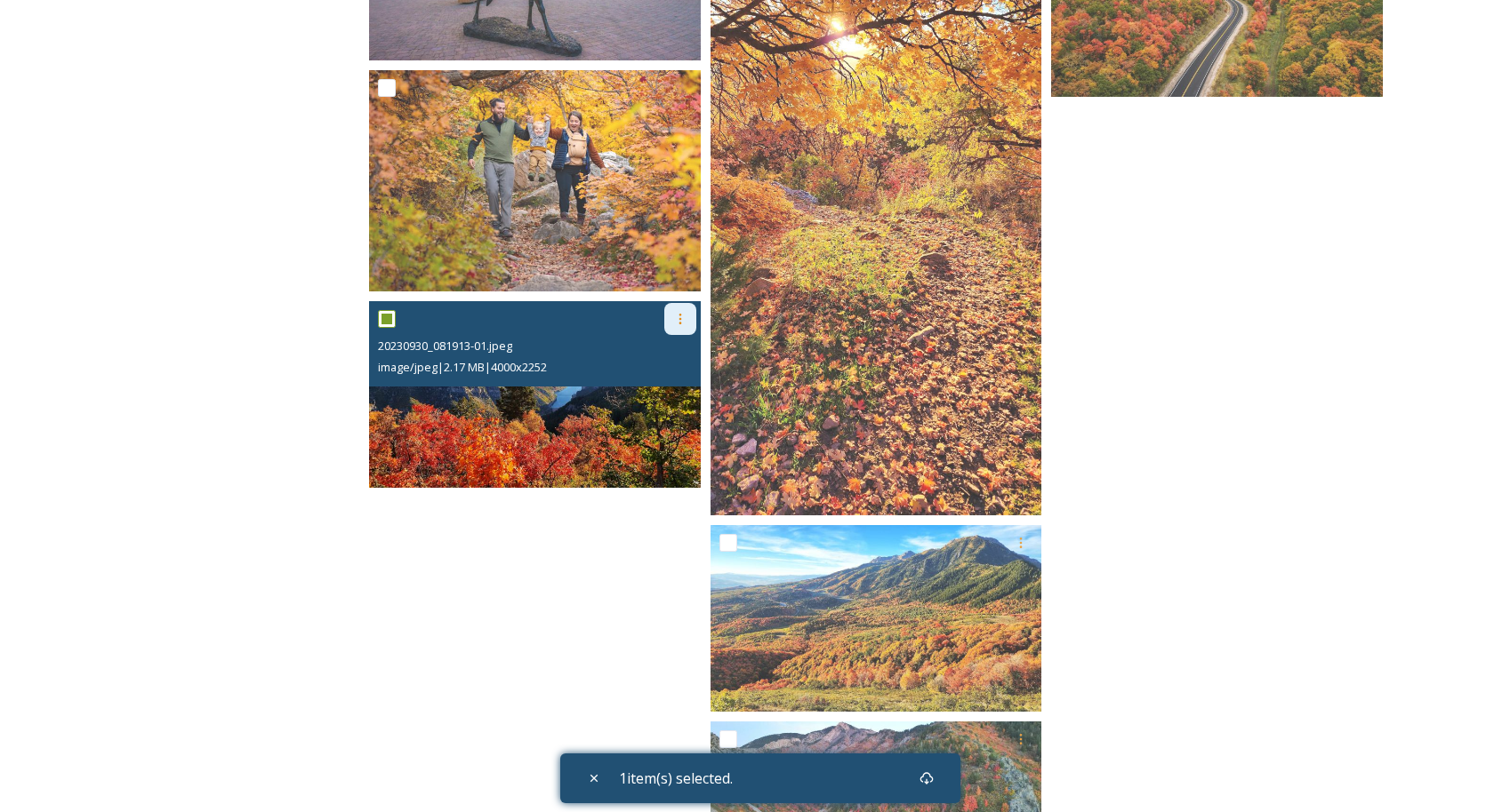
click at [679, 322] on icon at bounding box center [681, 319] width 14 height 14
click at [684, 391] on span "Download" at bounding box center [659, 392] width 55 height 17
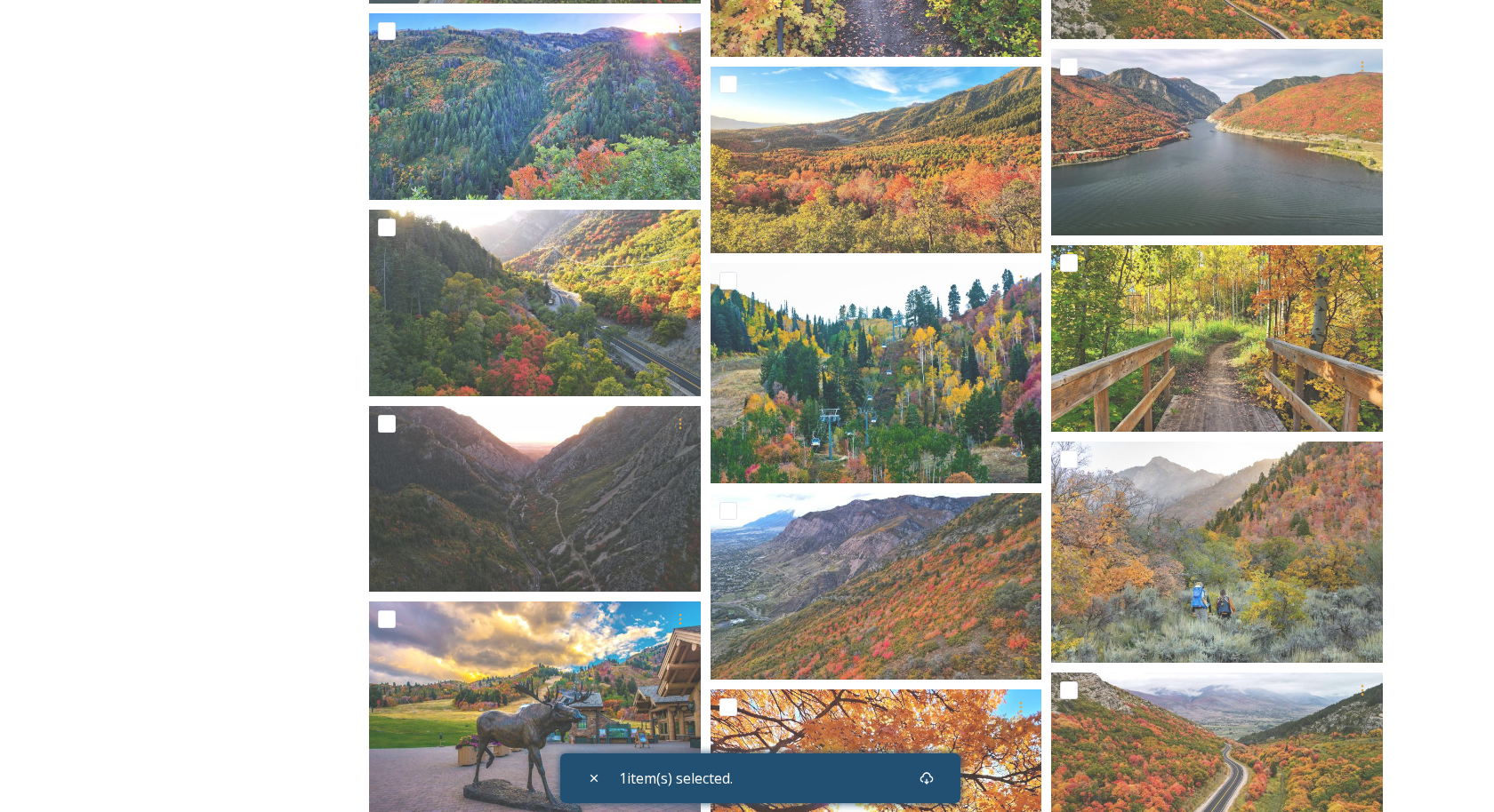
scroll to position [4170, 0]
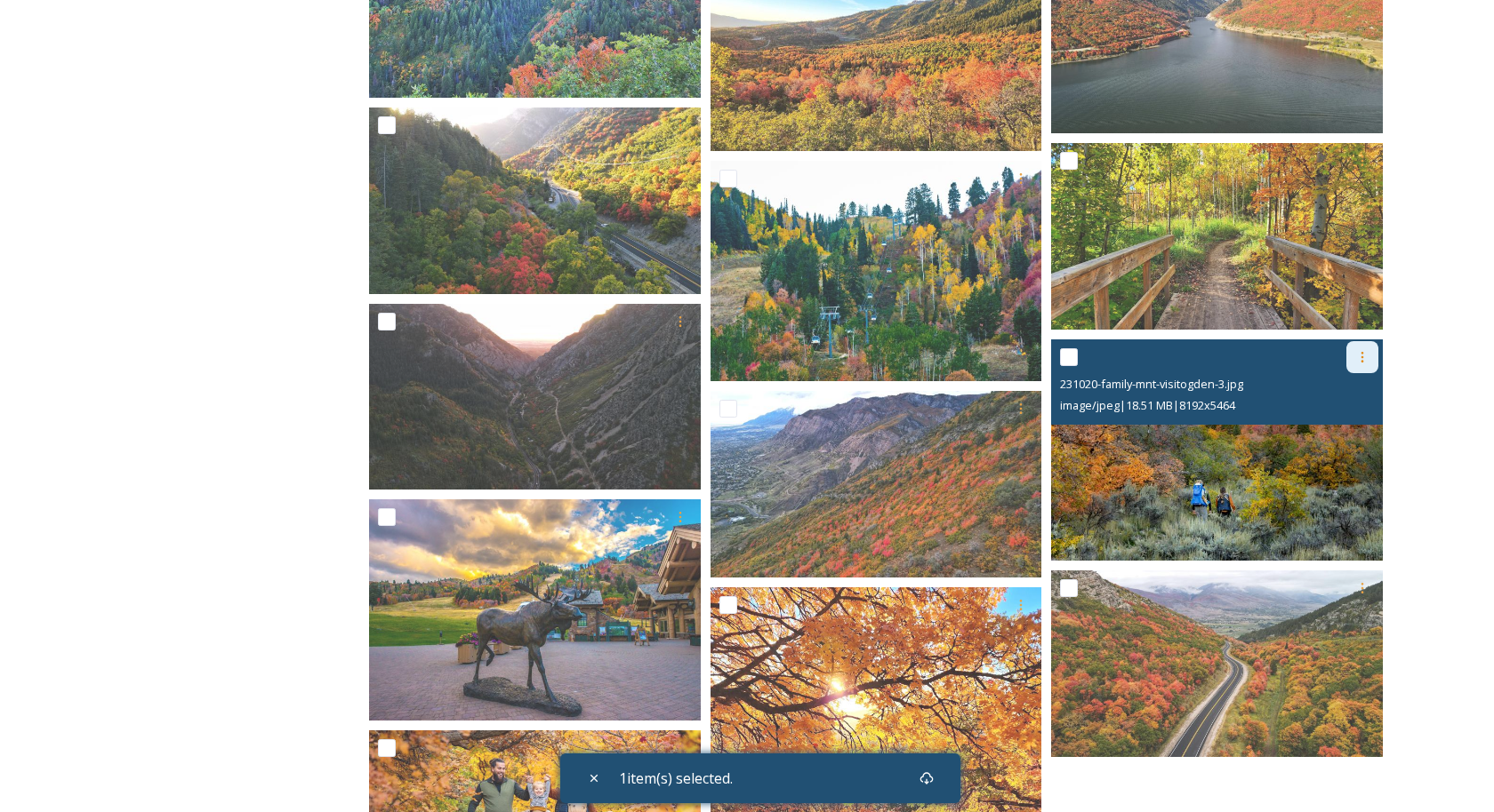
click at [1362, 363] on icon at bounding box center [1362, 357] width 14 height 14
click at [1338, 427] on span "Download" at bounding box center [1341, 430] width 55 height 17
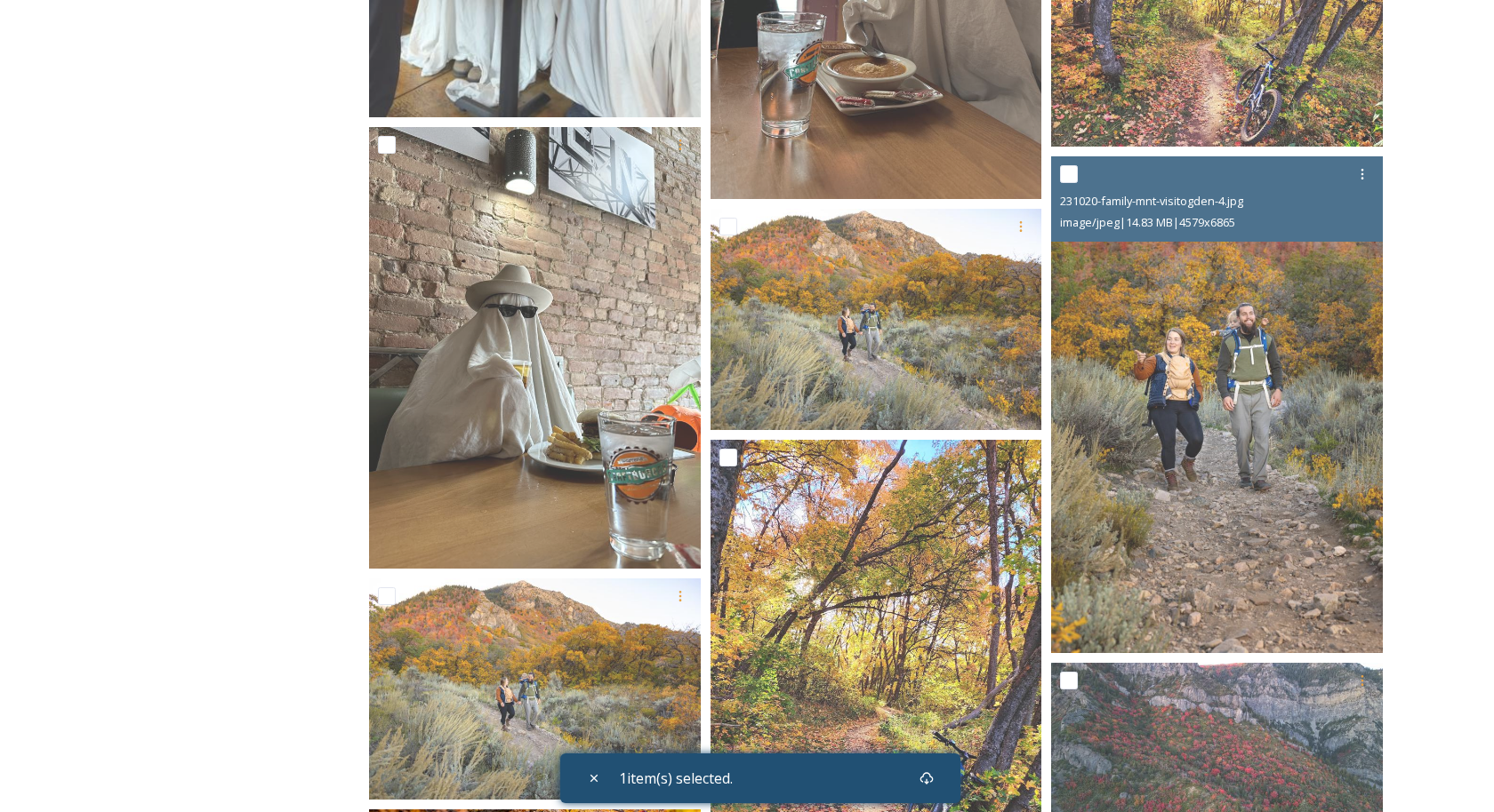
scroll to position [2470, 0]
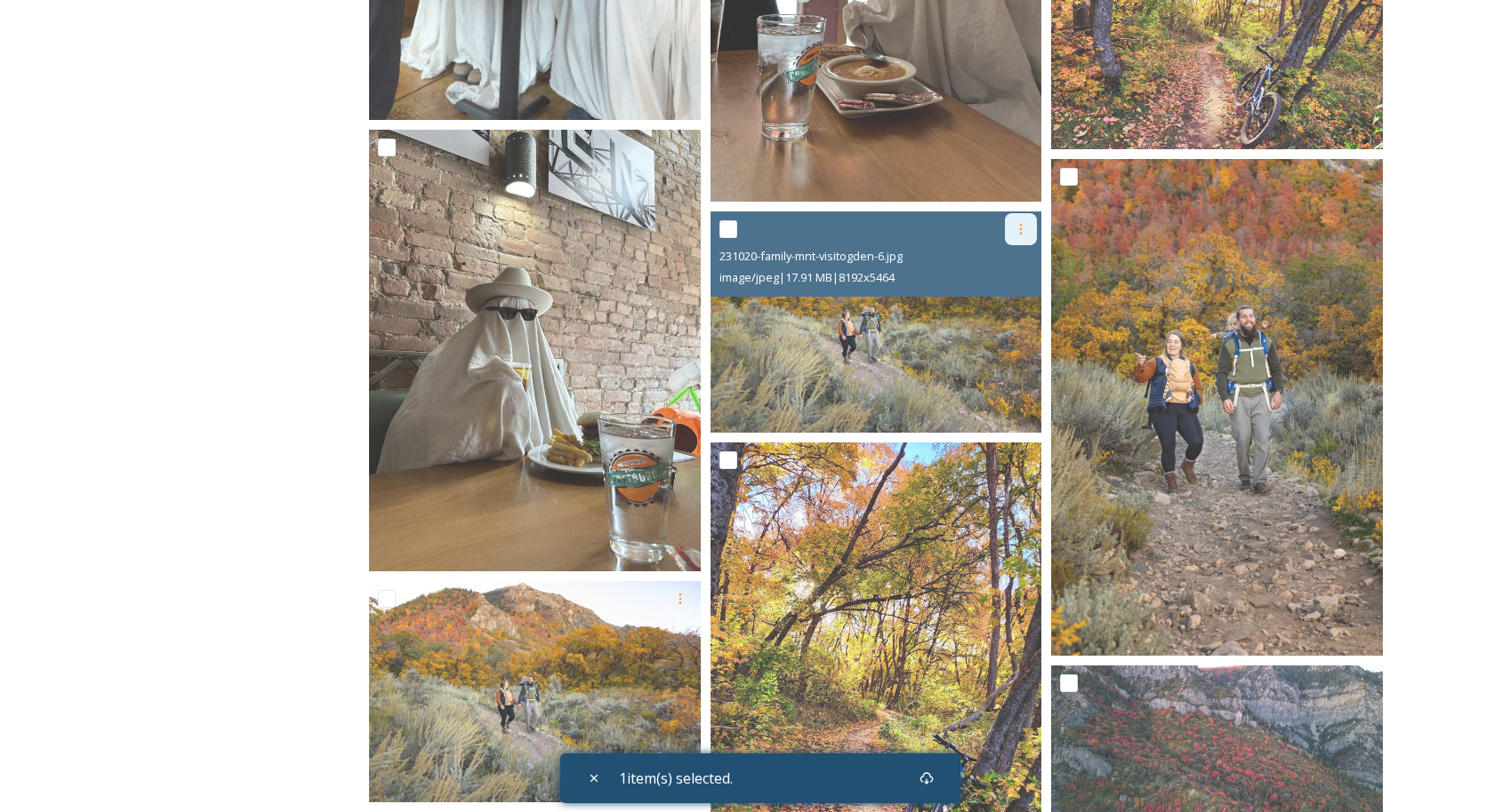
click at [1028, 230] on div at bounding box center [1021, 229] width 32 height 32
click at [1018, 304] on span "Download" at bounding box center [1000, 303] width 55 height 17
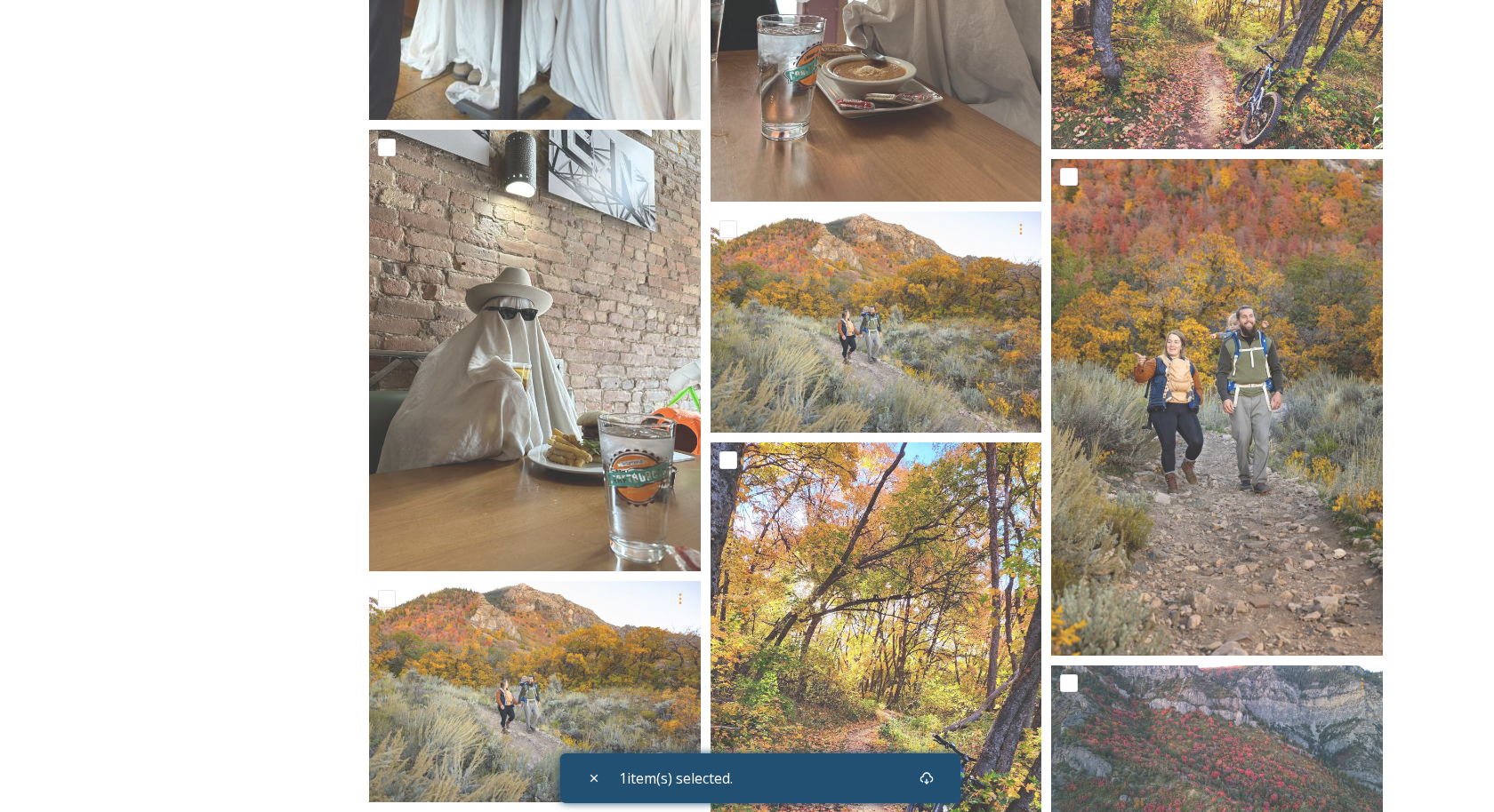
click at [1465, 102] on div "Shared by: Visit Ogden Visit Ogden media for advertising, marketing and sales u…" at bounding box center [747, 527] width 1494 height 5561
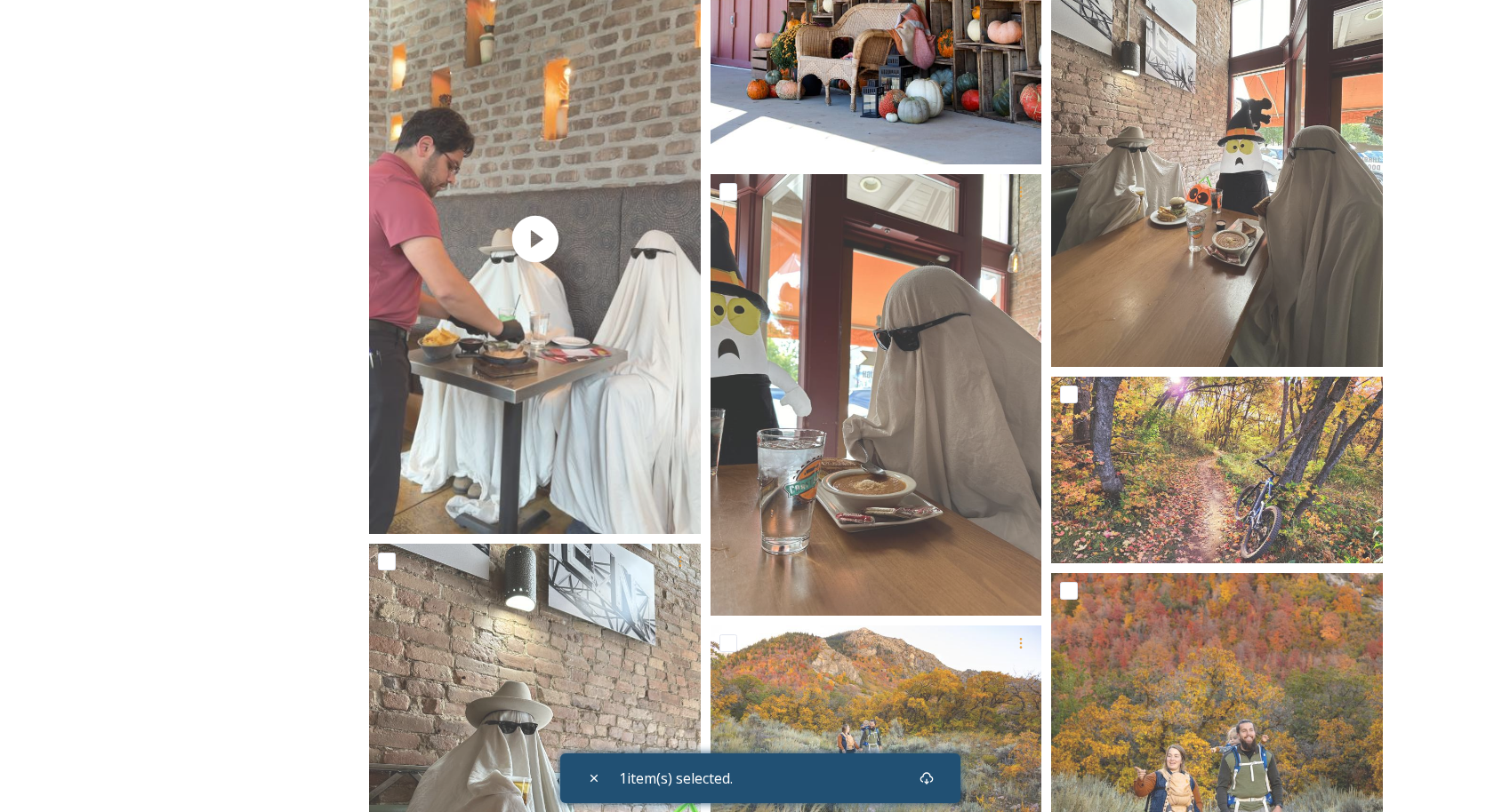
scroll to position [1995, 0]
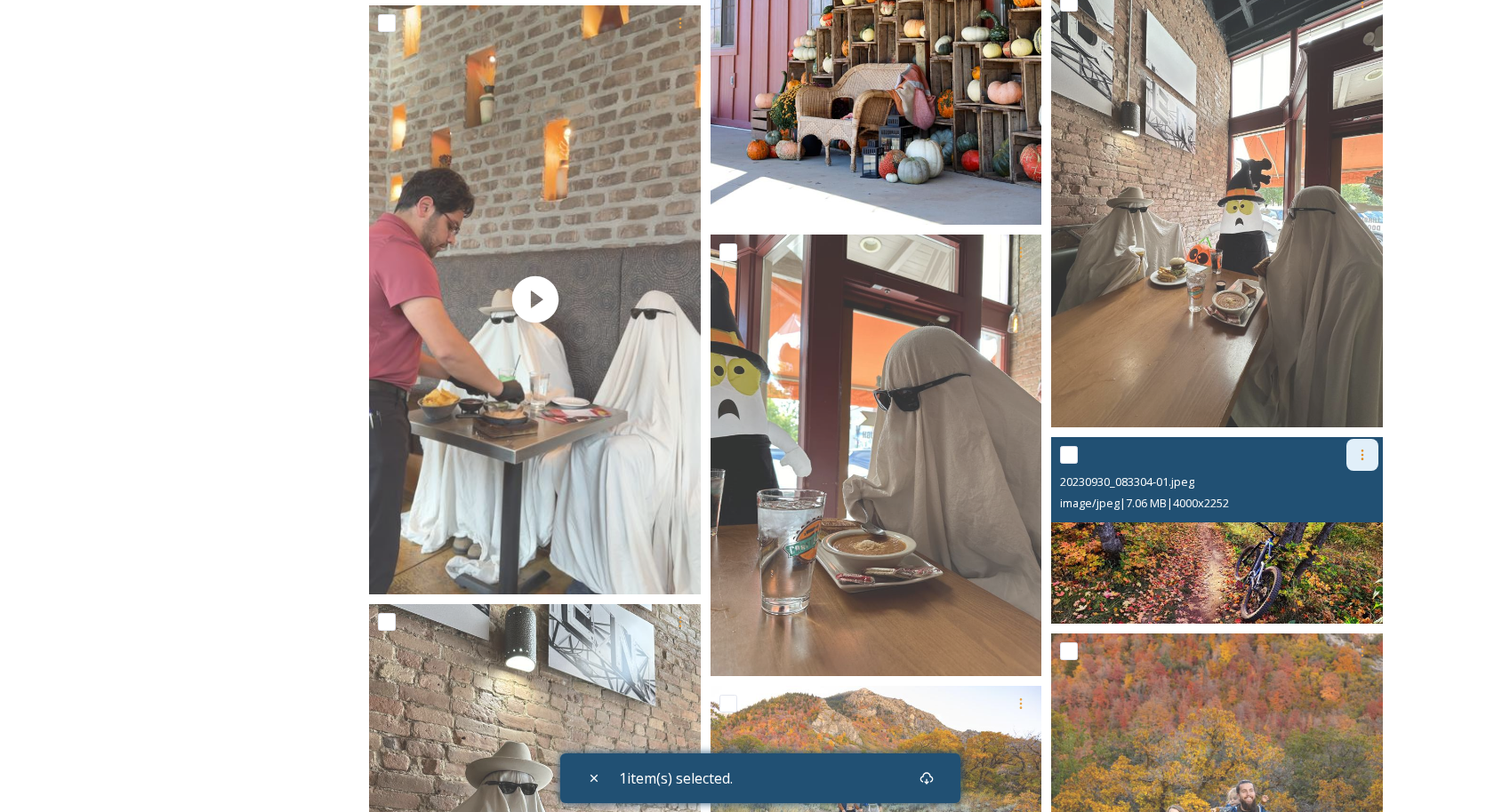
click at [1369, 448] on icon at bounding box center [1362, 455] width 14 height 14
click at [1356, 517] on div "Download" at bounding box center [1341, 527] width 72 height 35
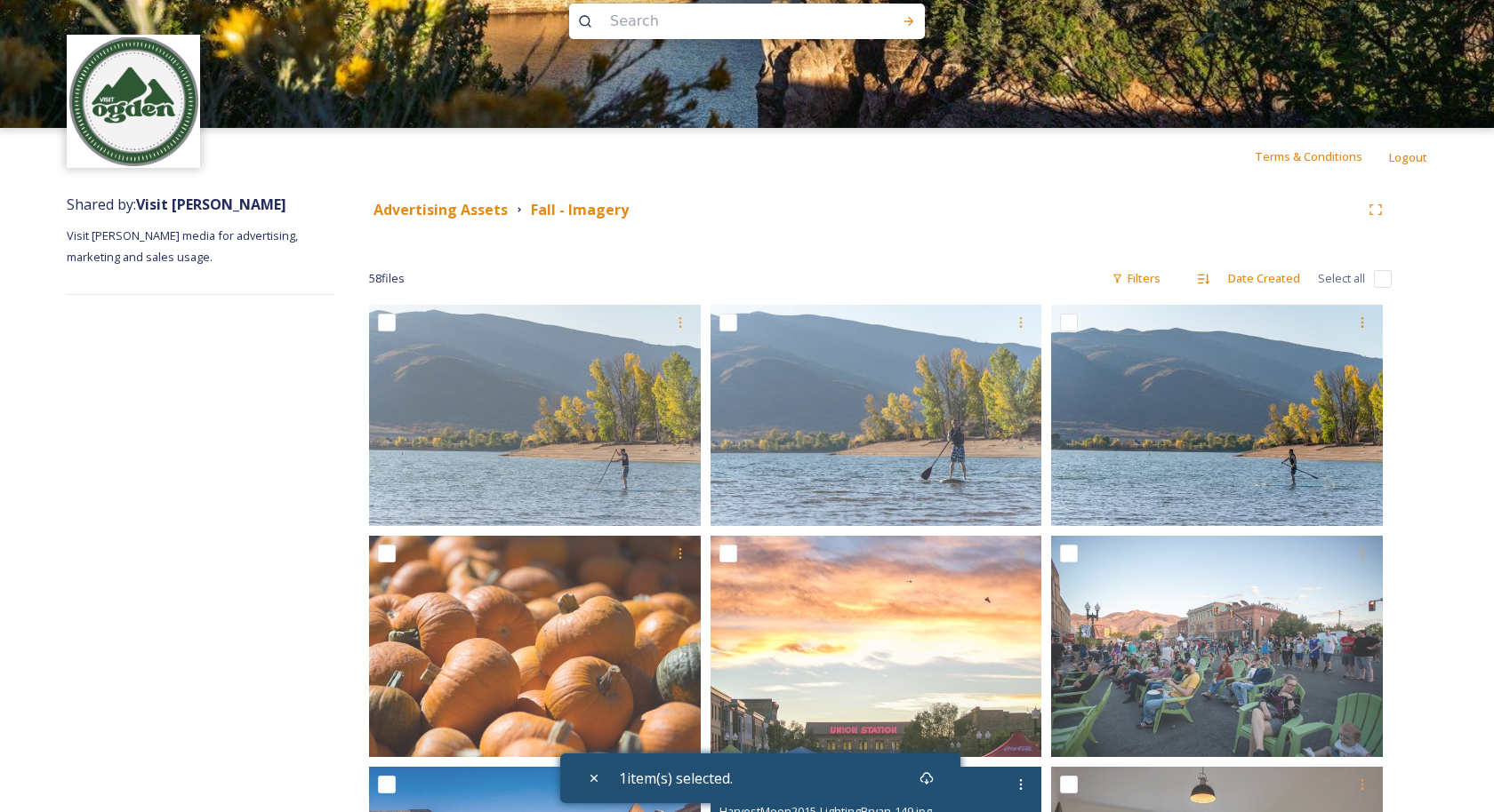
scroll to position [0, 0]
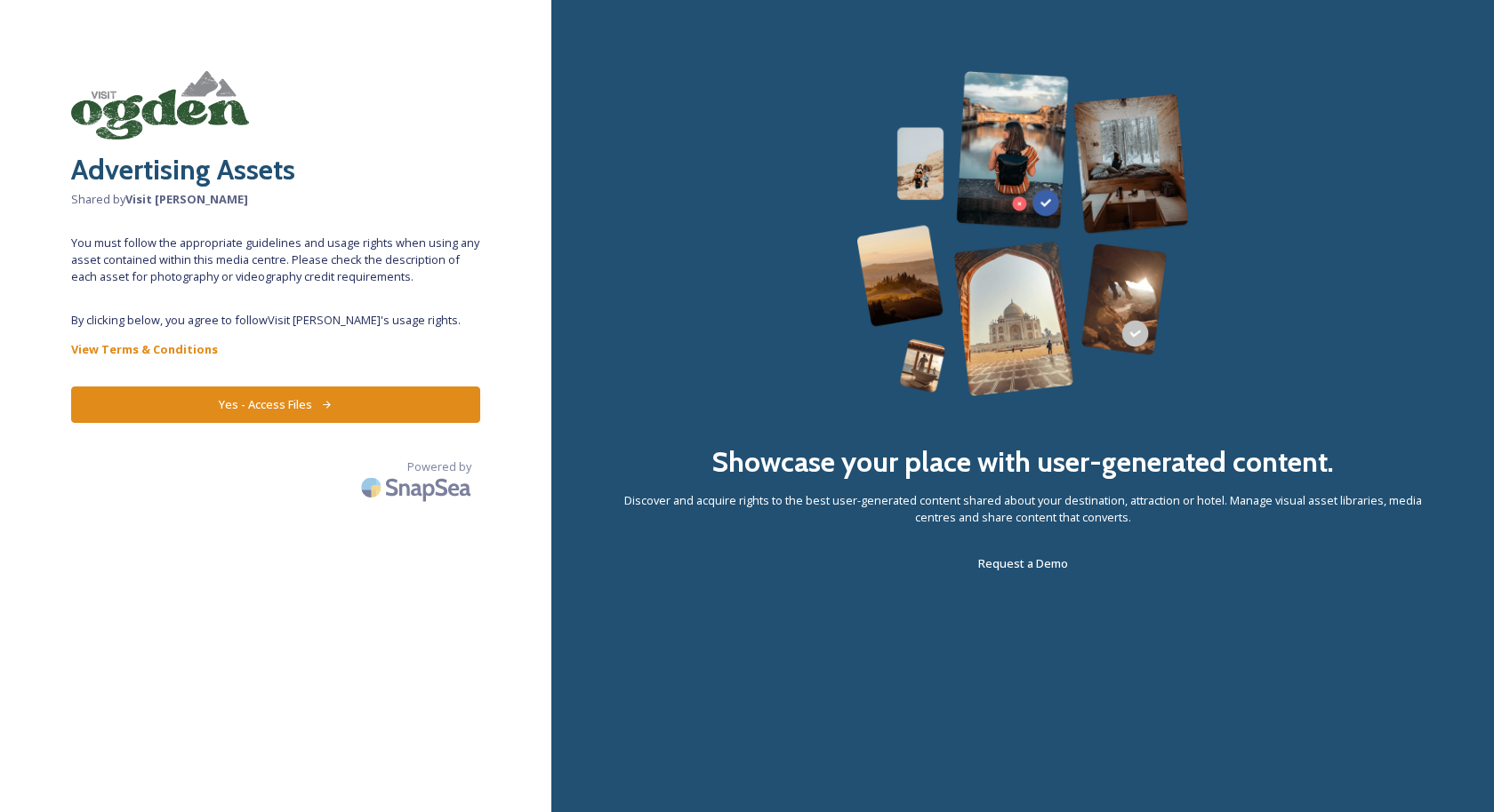
click at [394, 405] on button "Yes - Access Files" at bounding box center [276, 405] width 409 height 37
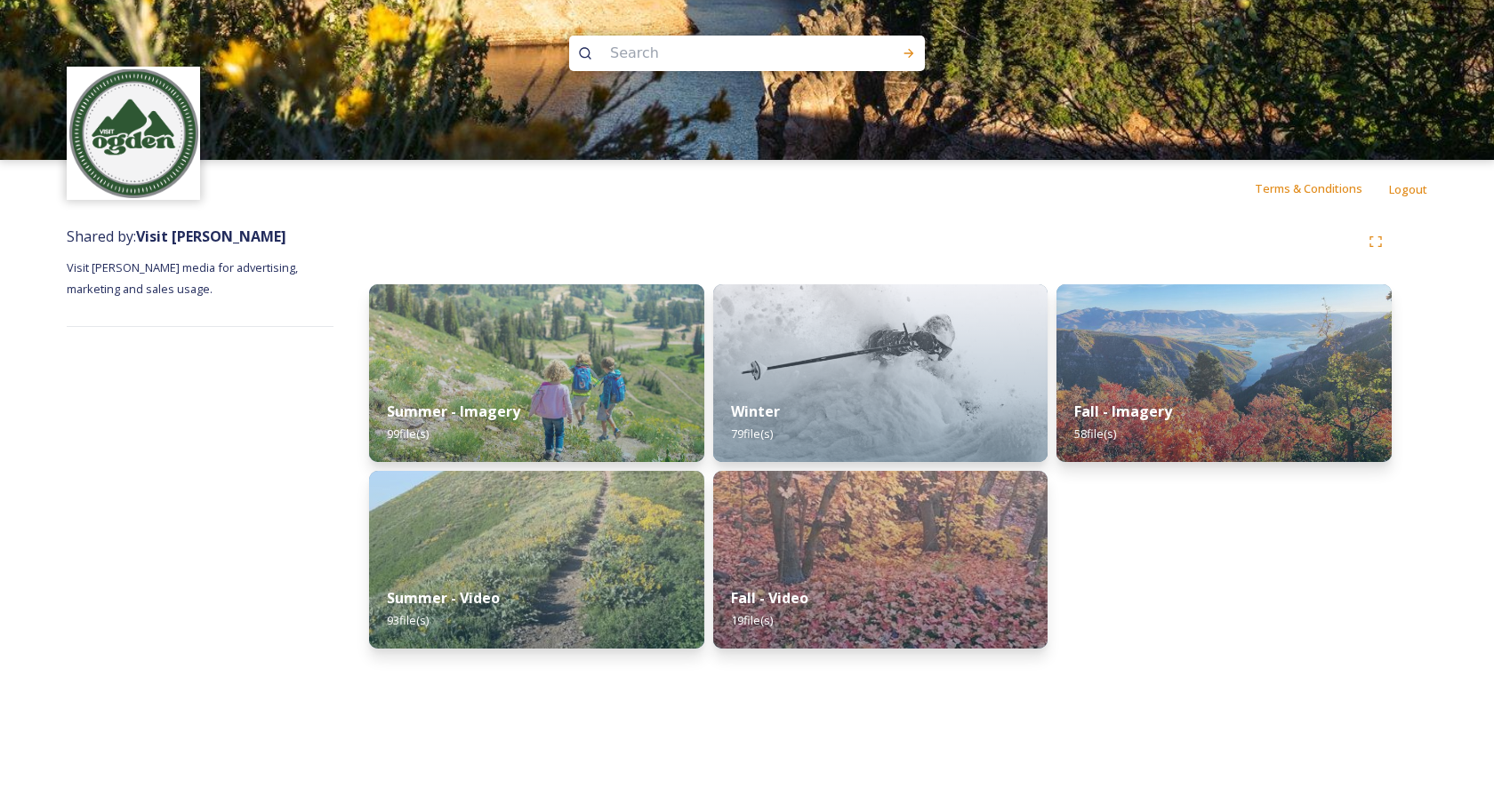
click at [999, 171] on div "Terms & Conditions Logout" at bounding box center [747, 187] width 1494 height 57
click at [844, 574] on div "Fall - Video 19 file(s)" at bounding box center [880, 611] width 341 height 81
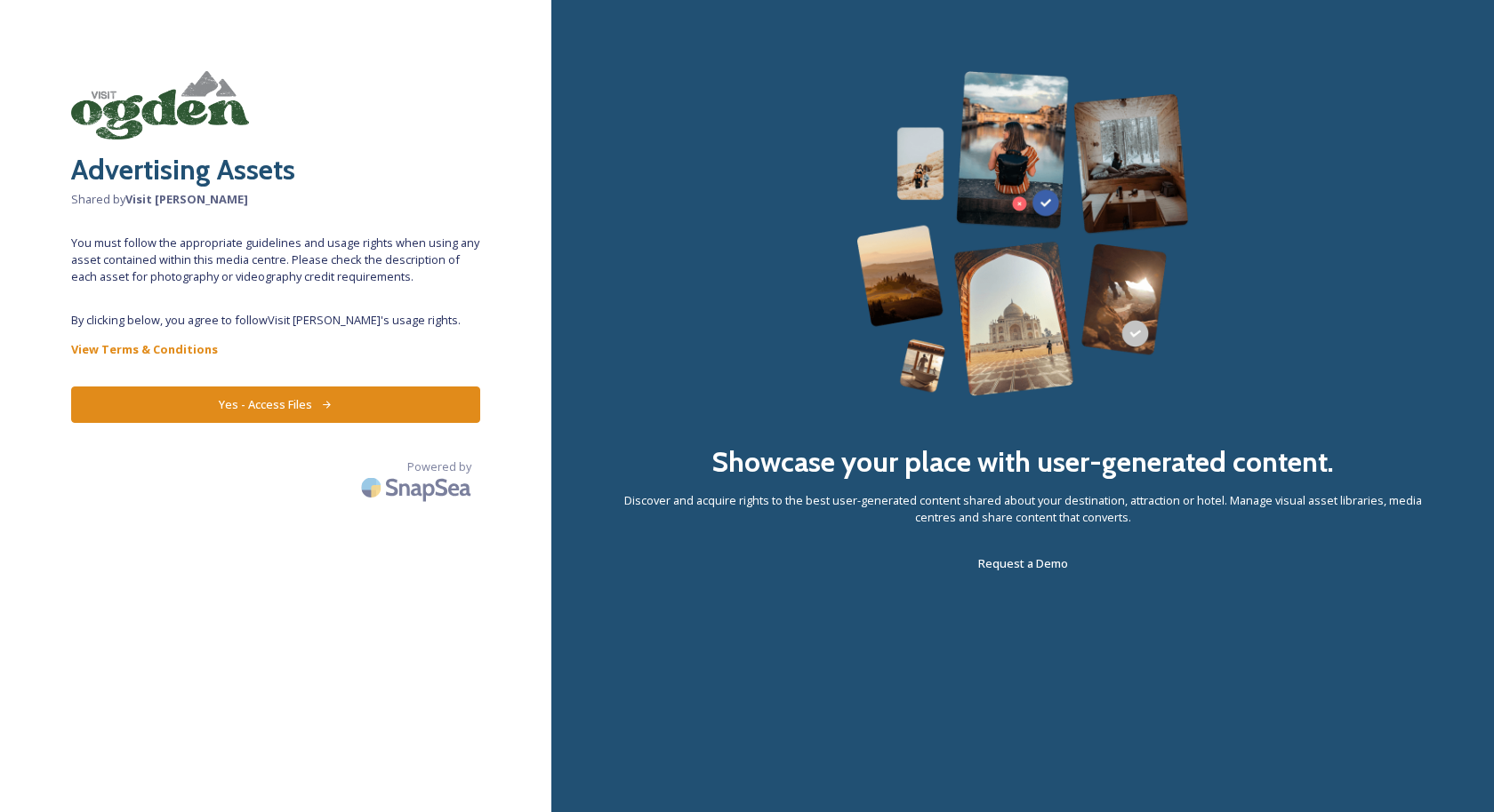
click at [270, 411] on button "Yes - Access Files" at bounding box center [276, 405] width 409 height 37
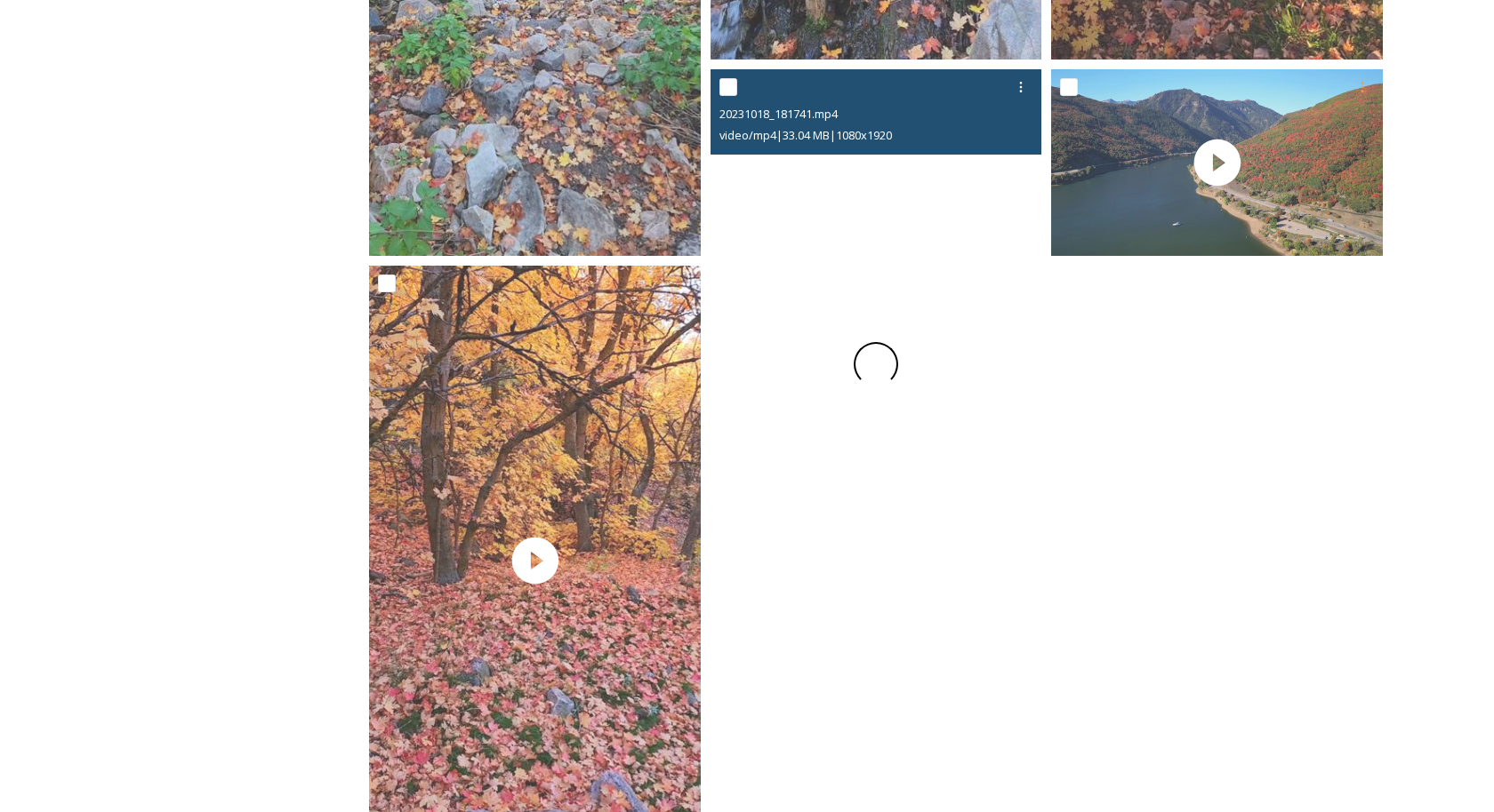
scroll to position [2864, 0]
